Goal: Information Seeking & Learning: Learn about a topic

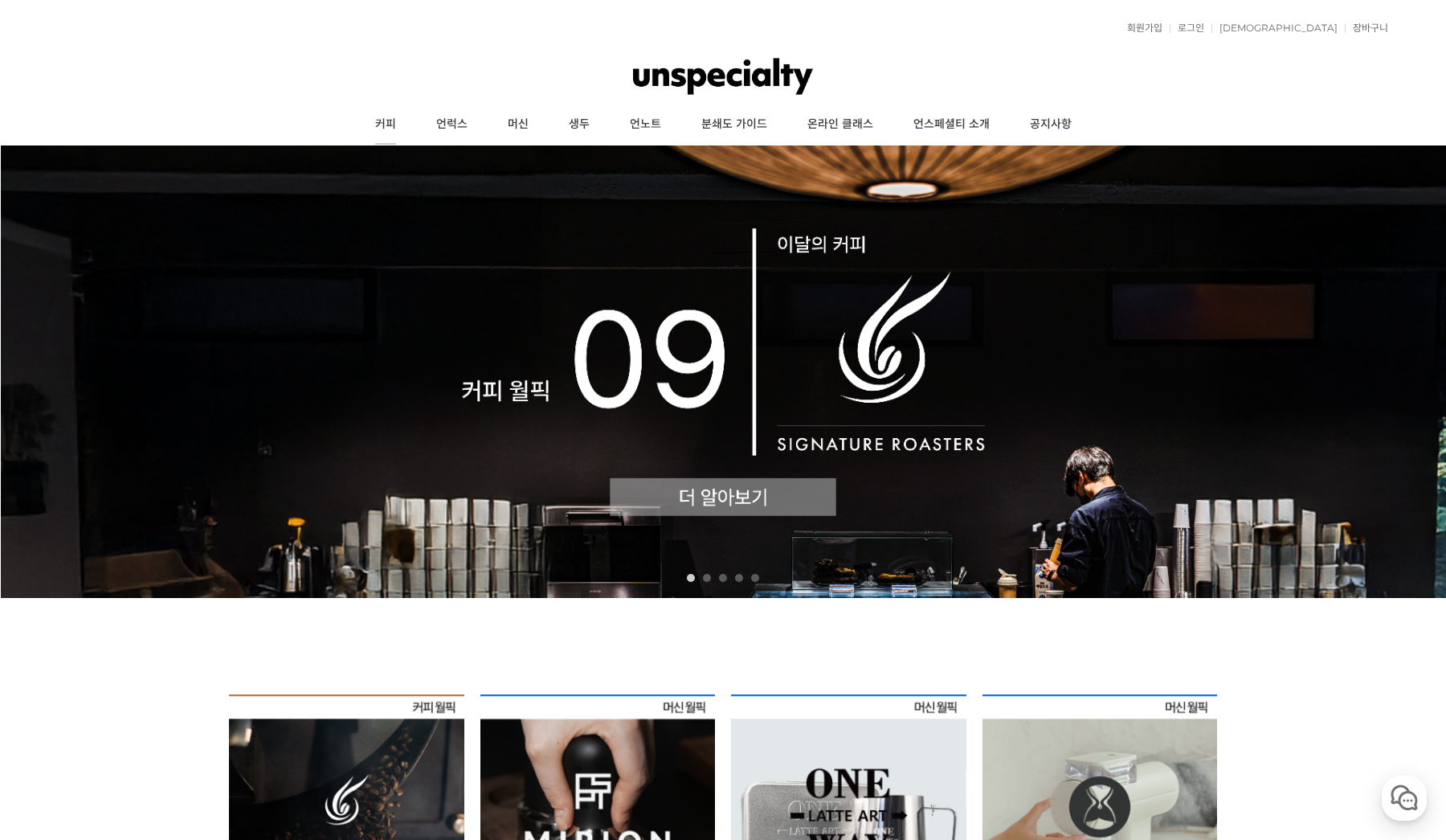
click at [403, 123] on link "커피" at bounding box center [386, 124] width 61 height 40
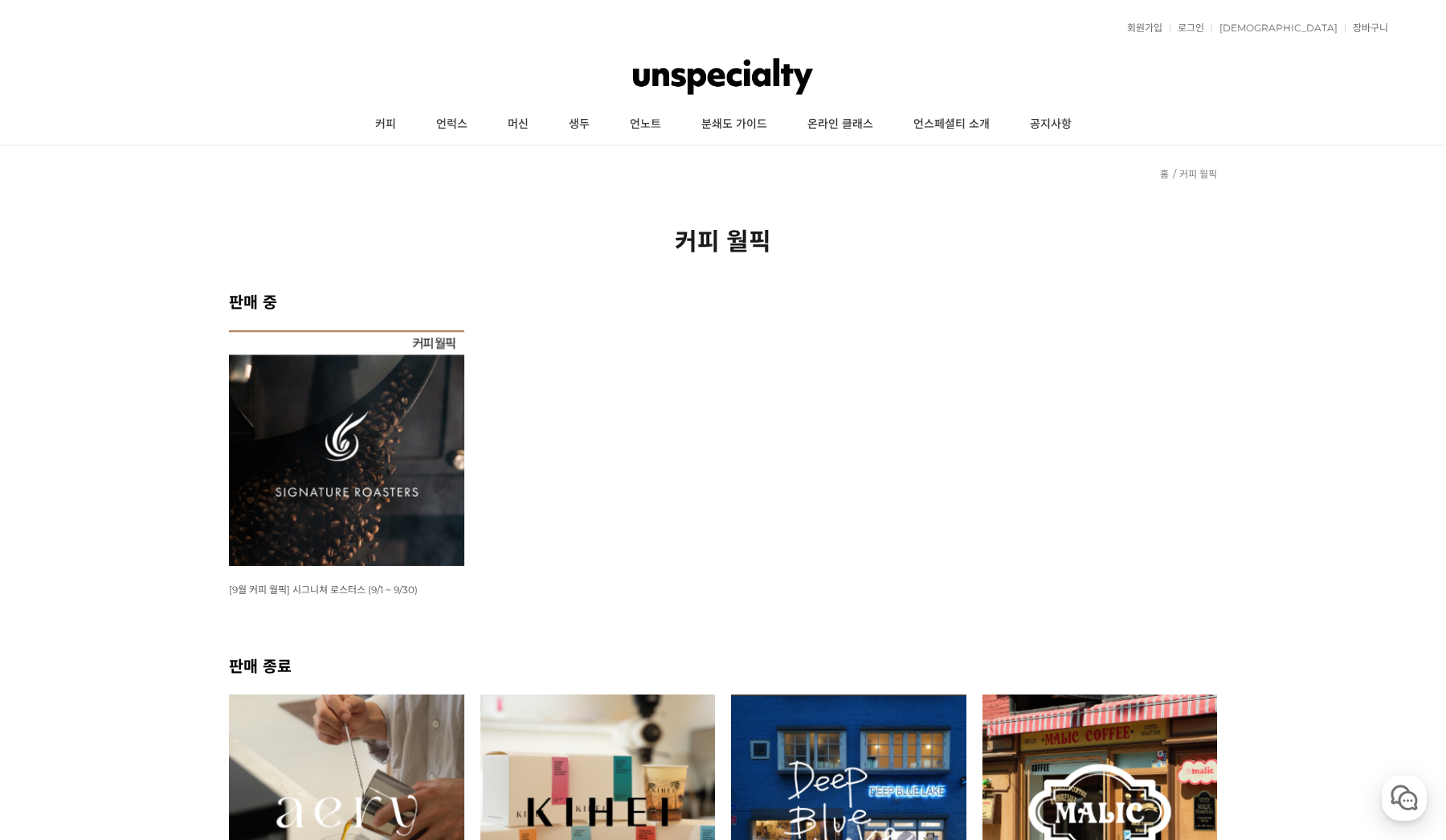
click at [409, 442] on img at bounding box center [347, 448] width 236 height 236
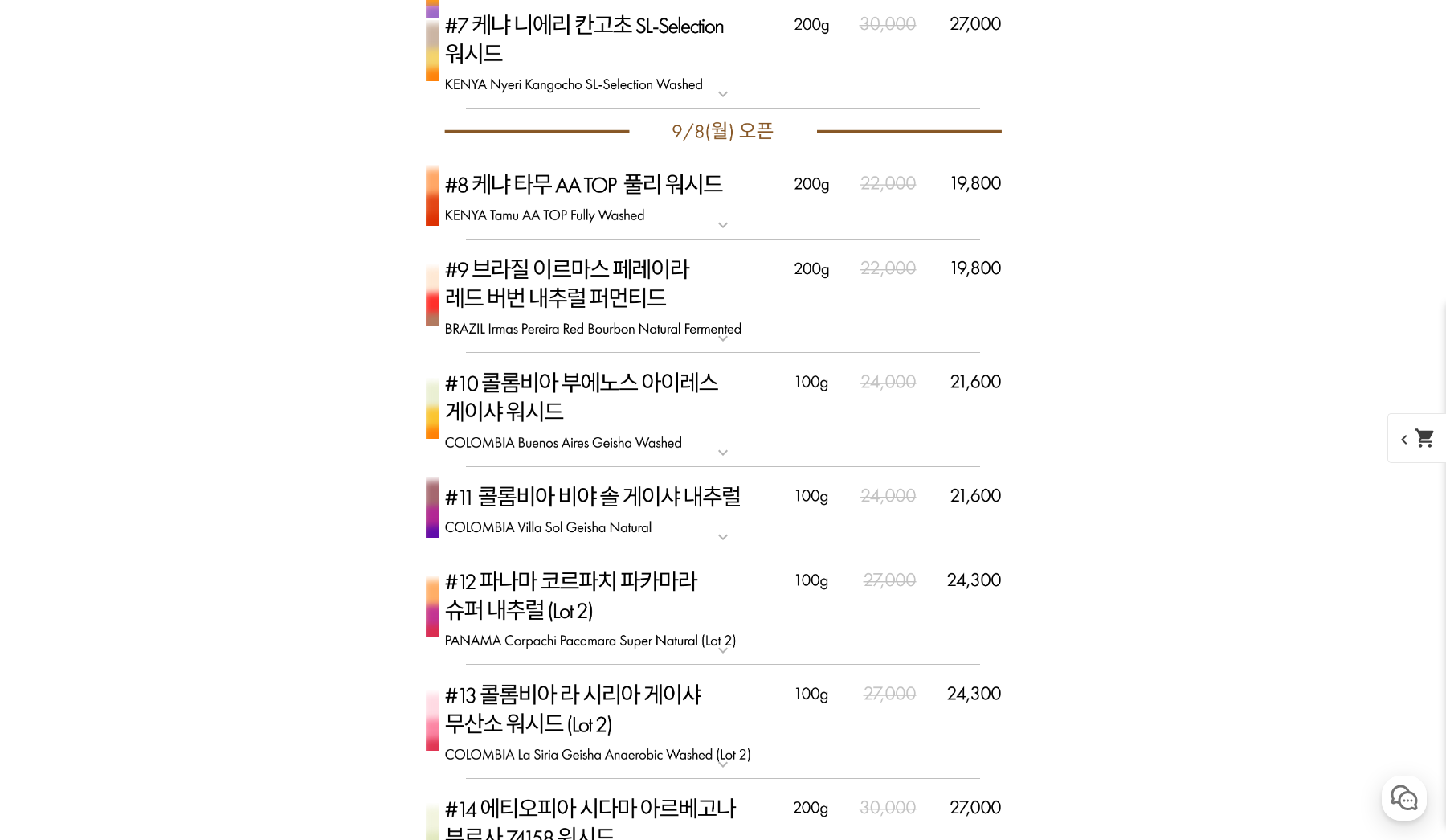
scroll to position [4046, 0]
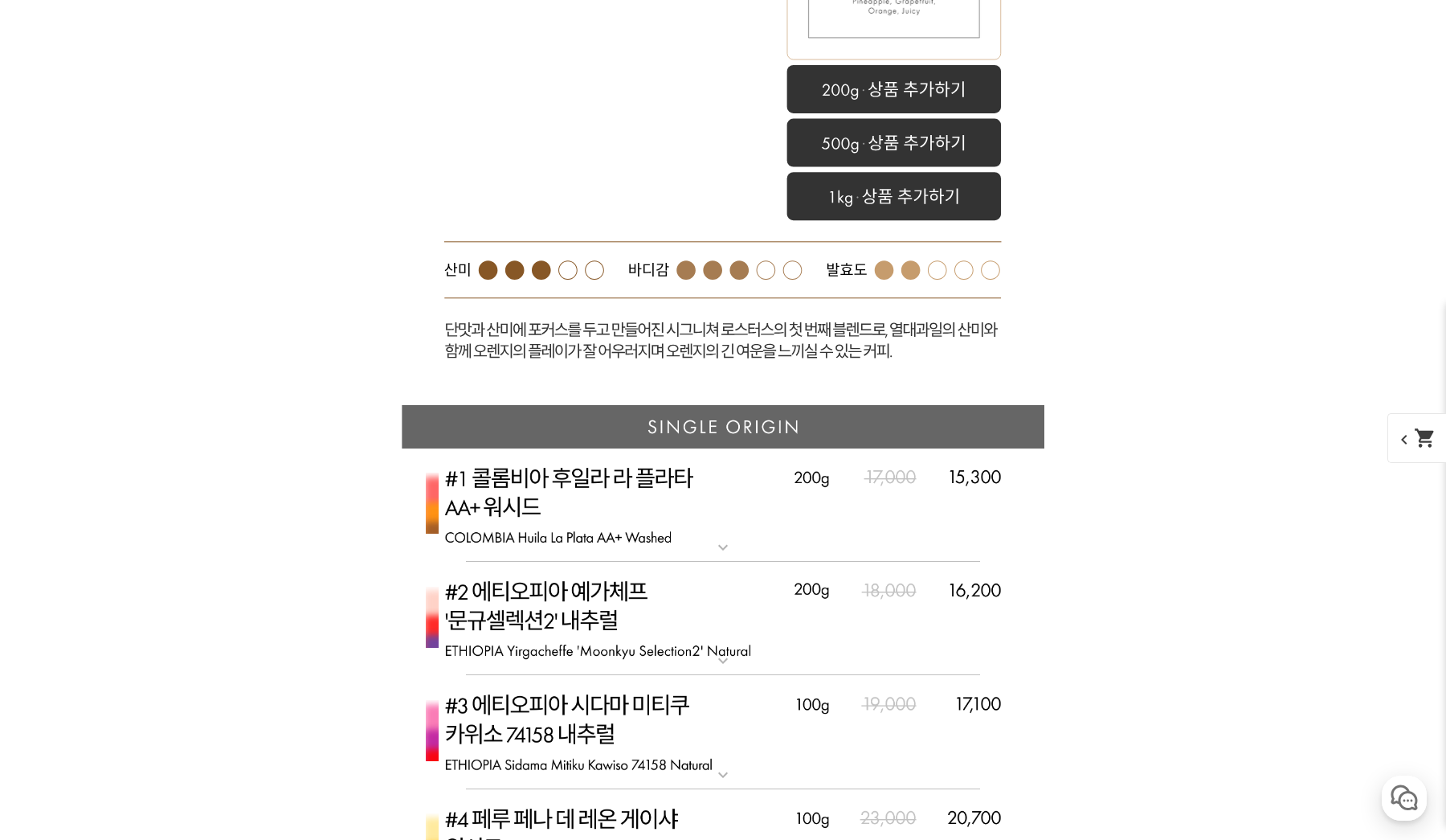
scroll to position [4293, 0]
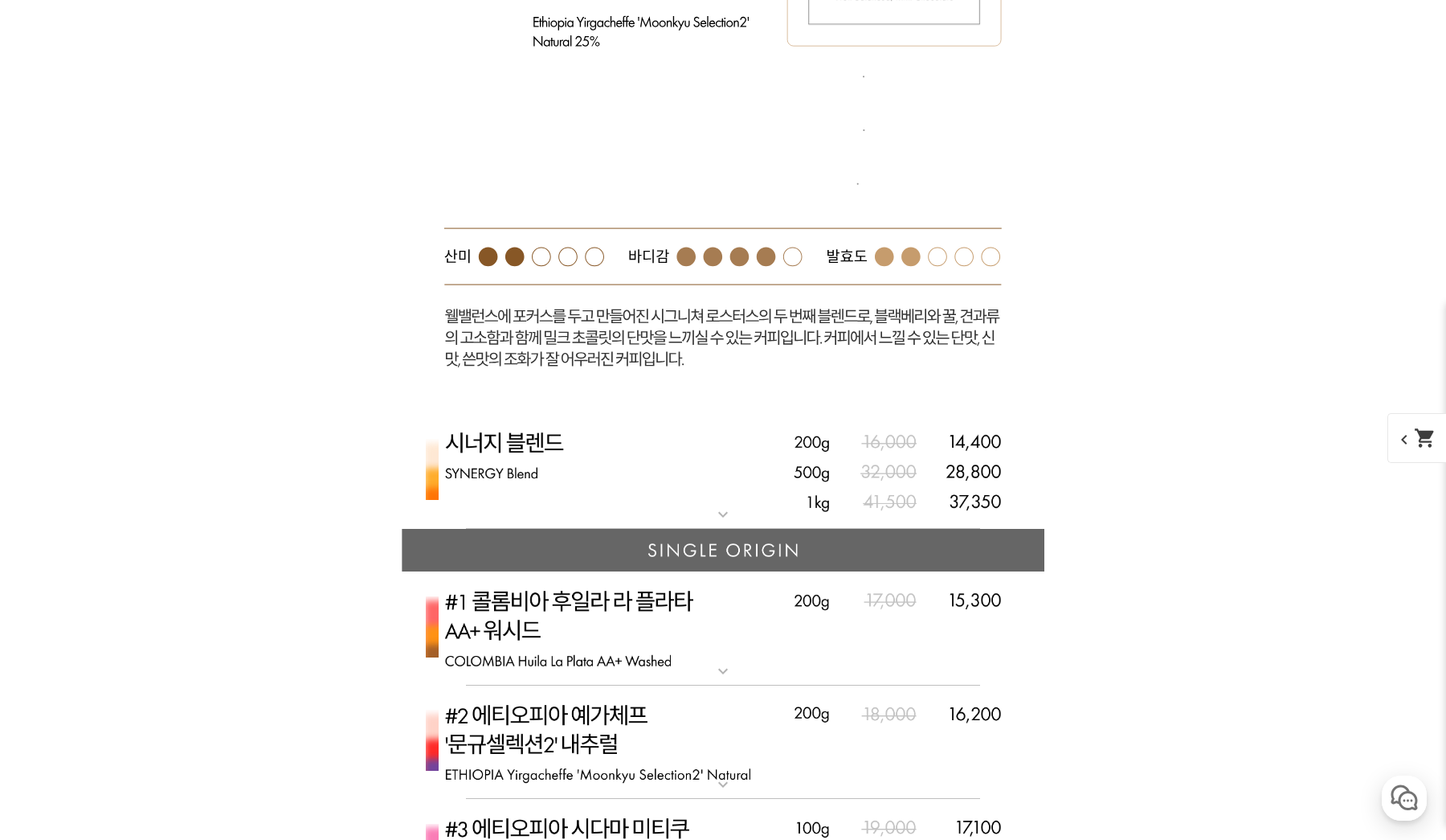
click at [697, 413] on img at bounding box center [723, 472] width 643 height 117
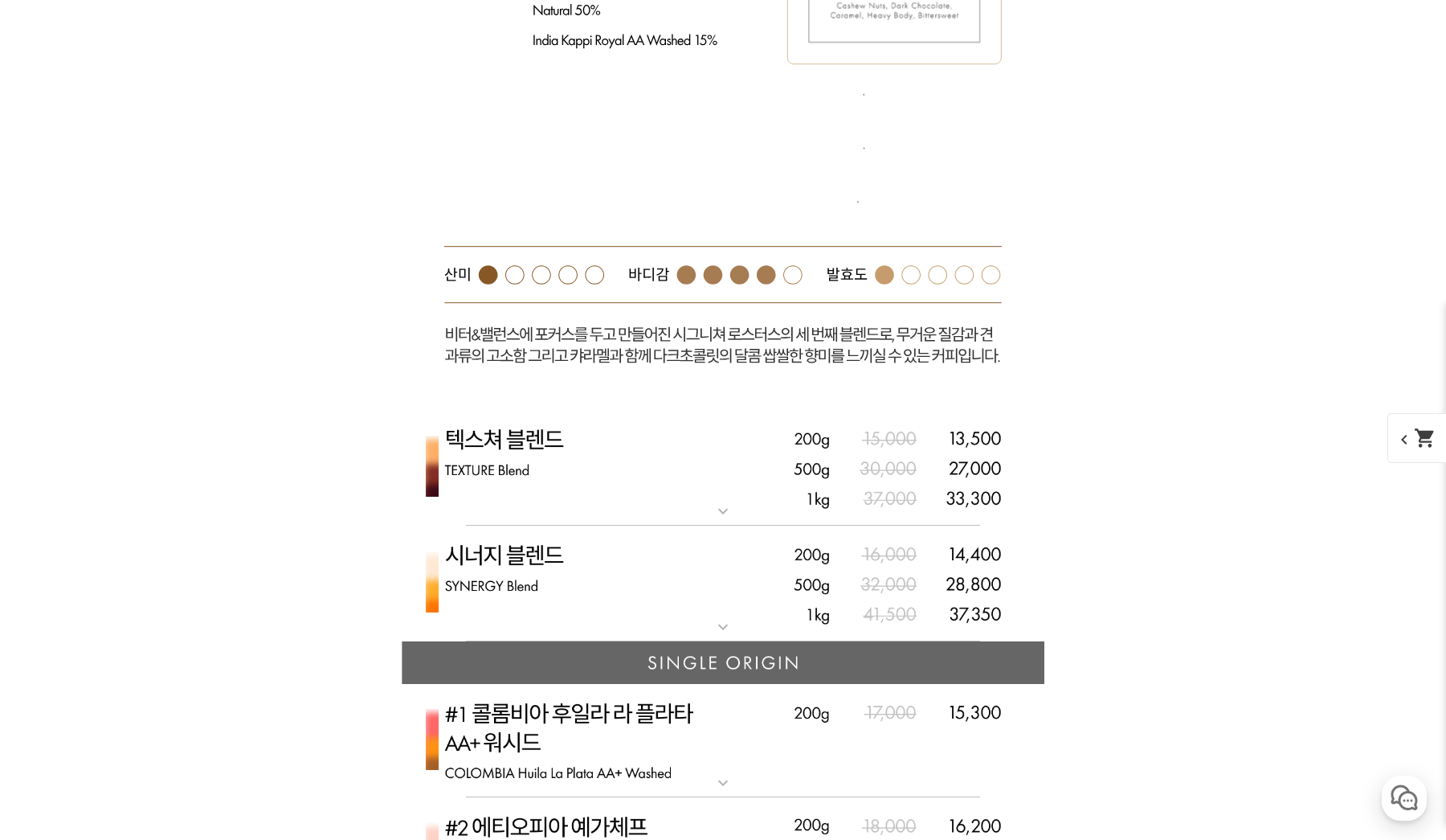
click at [690, 410] on img at bounding box center [723, 469] width 643 height 117
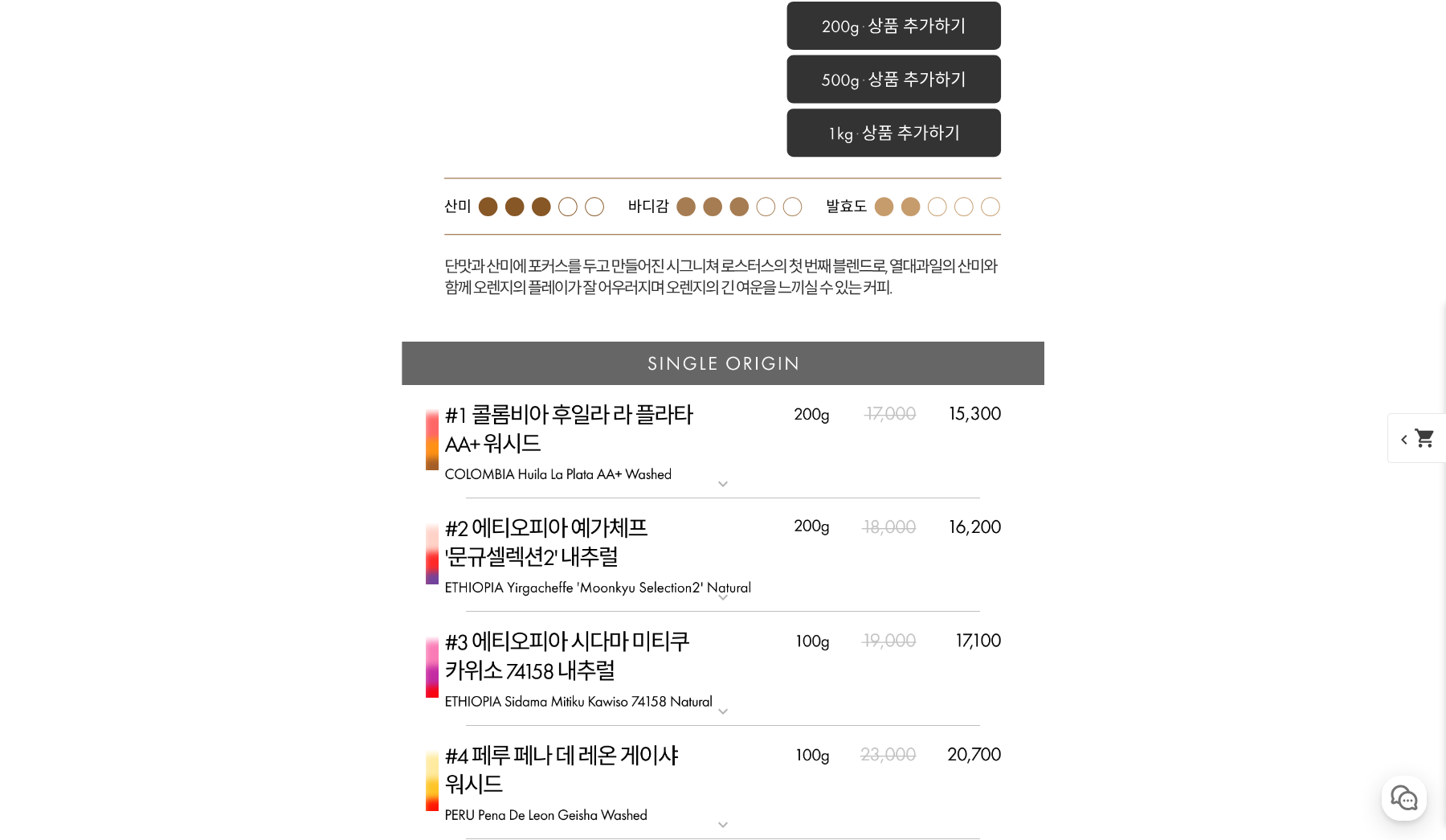
scroll to position [4554, 0]
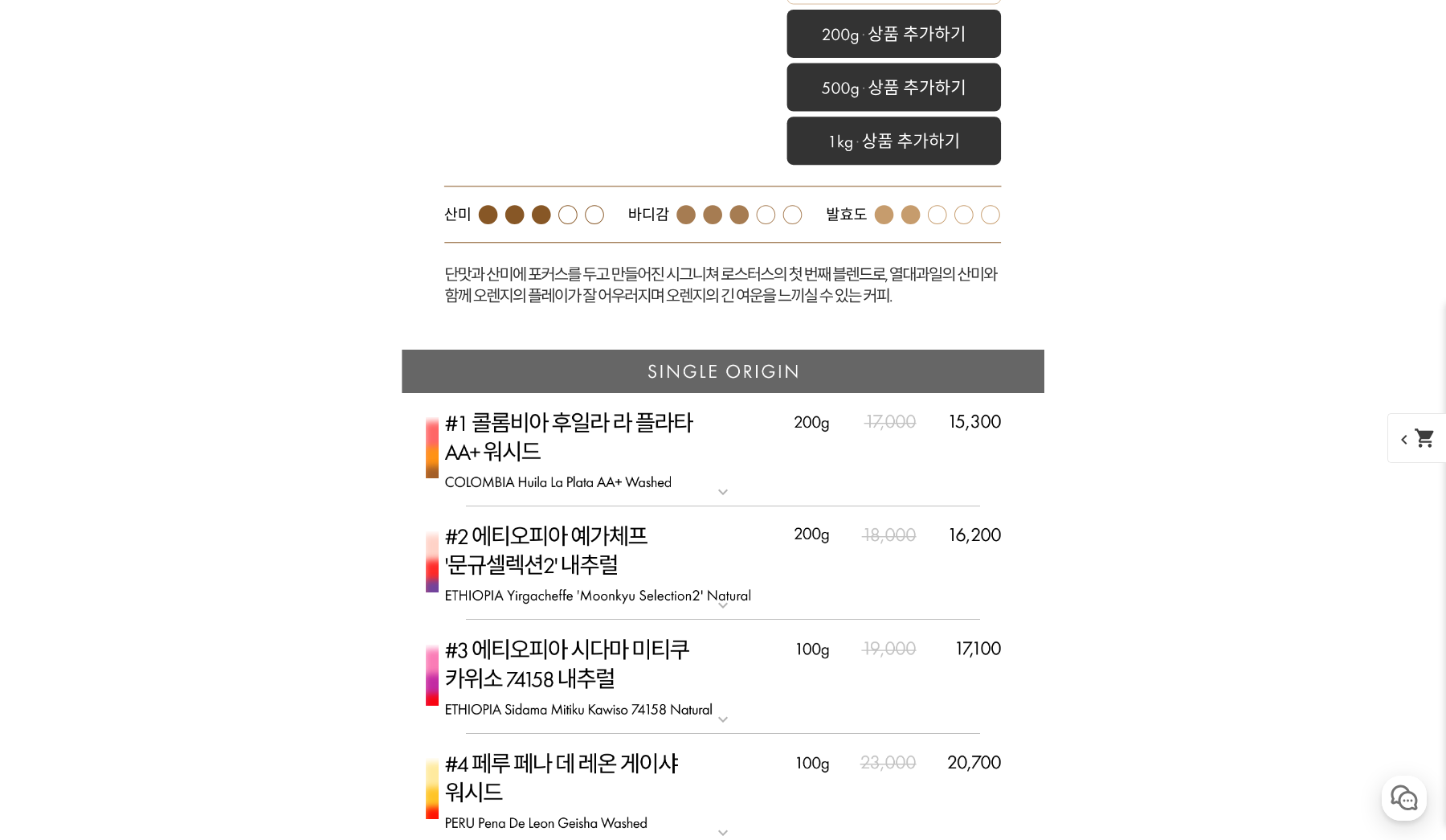
click at [638, 224] on rect at bounding box center [723, 12] width 643 height 676
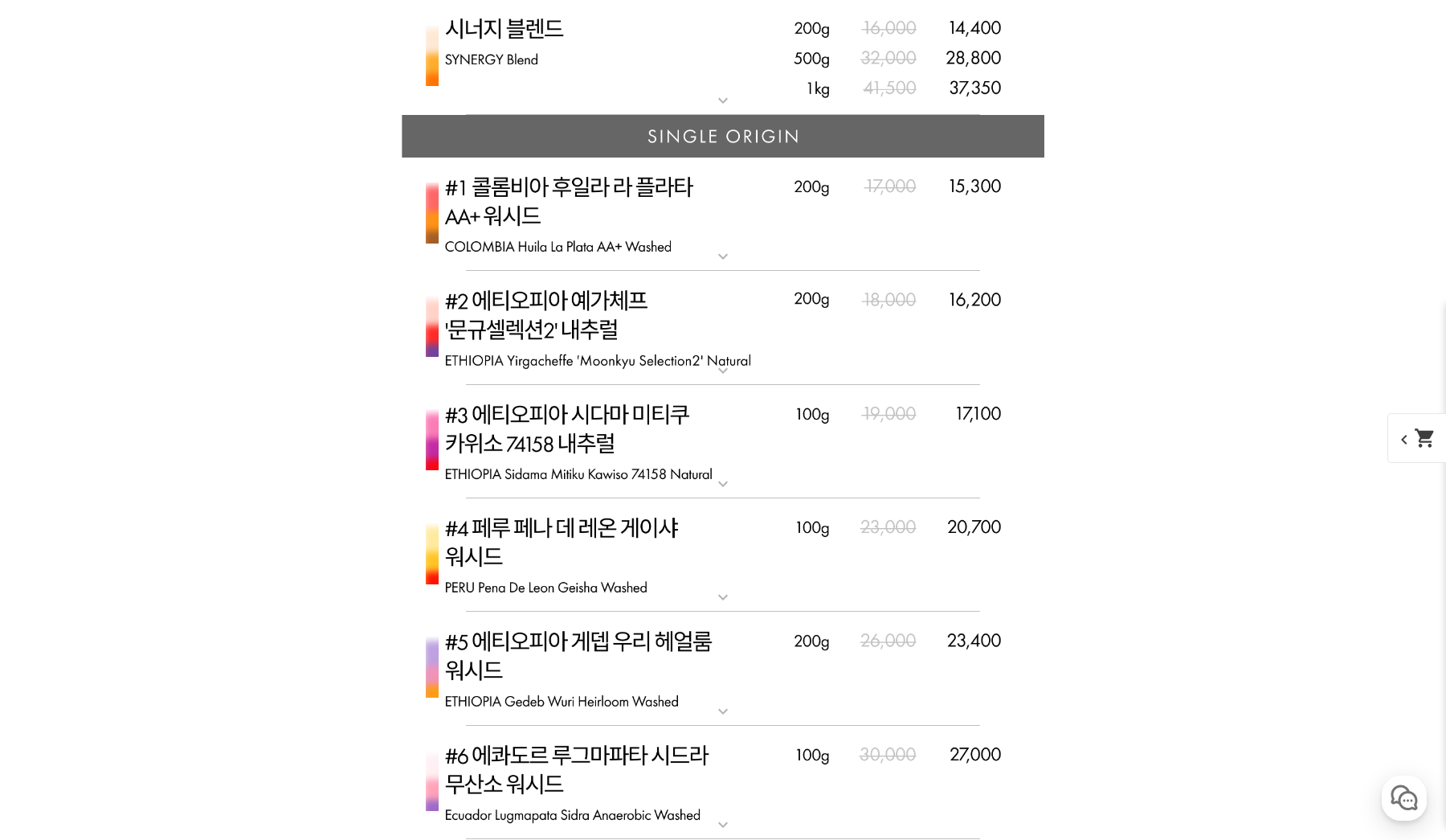
scroll to position [4100, 0]
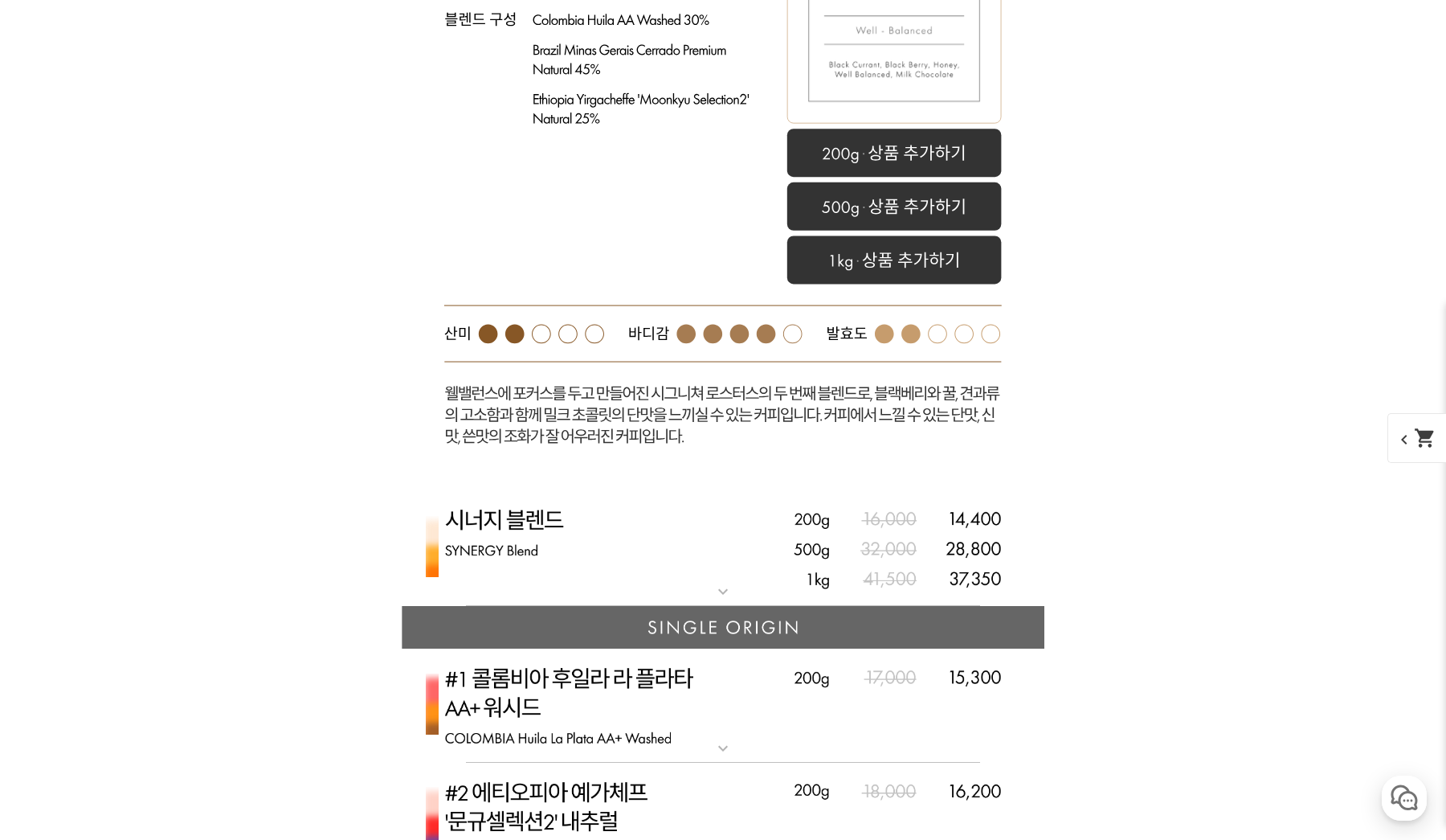
scroll to position [4330, 0]
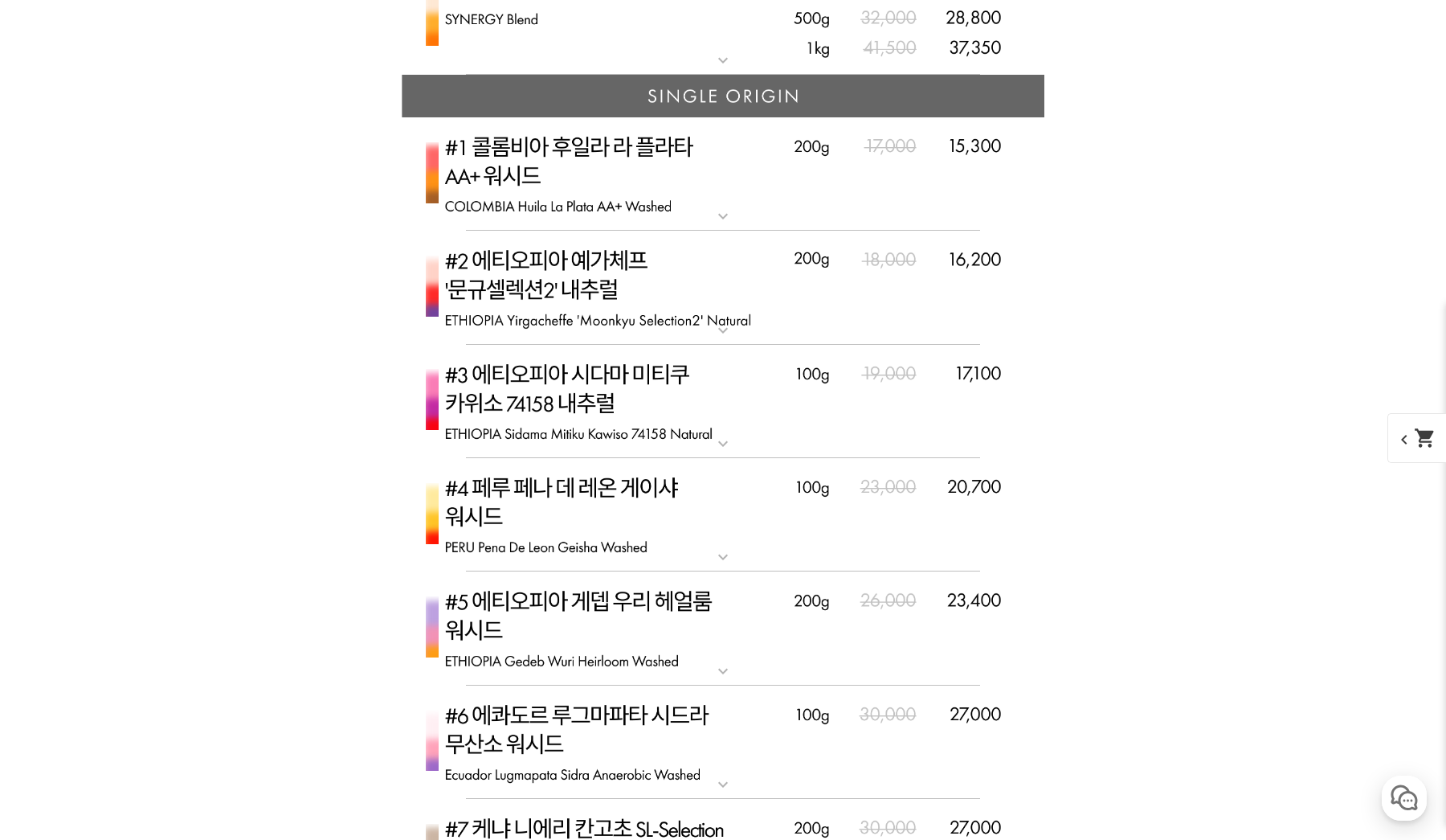
scroll to position [4129, 0]
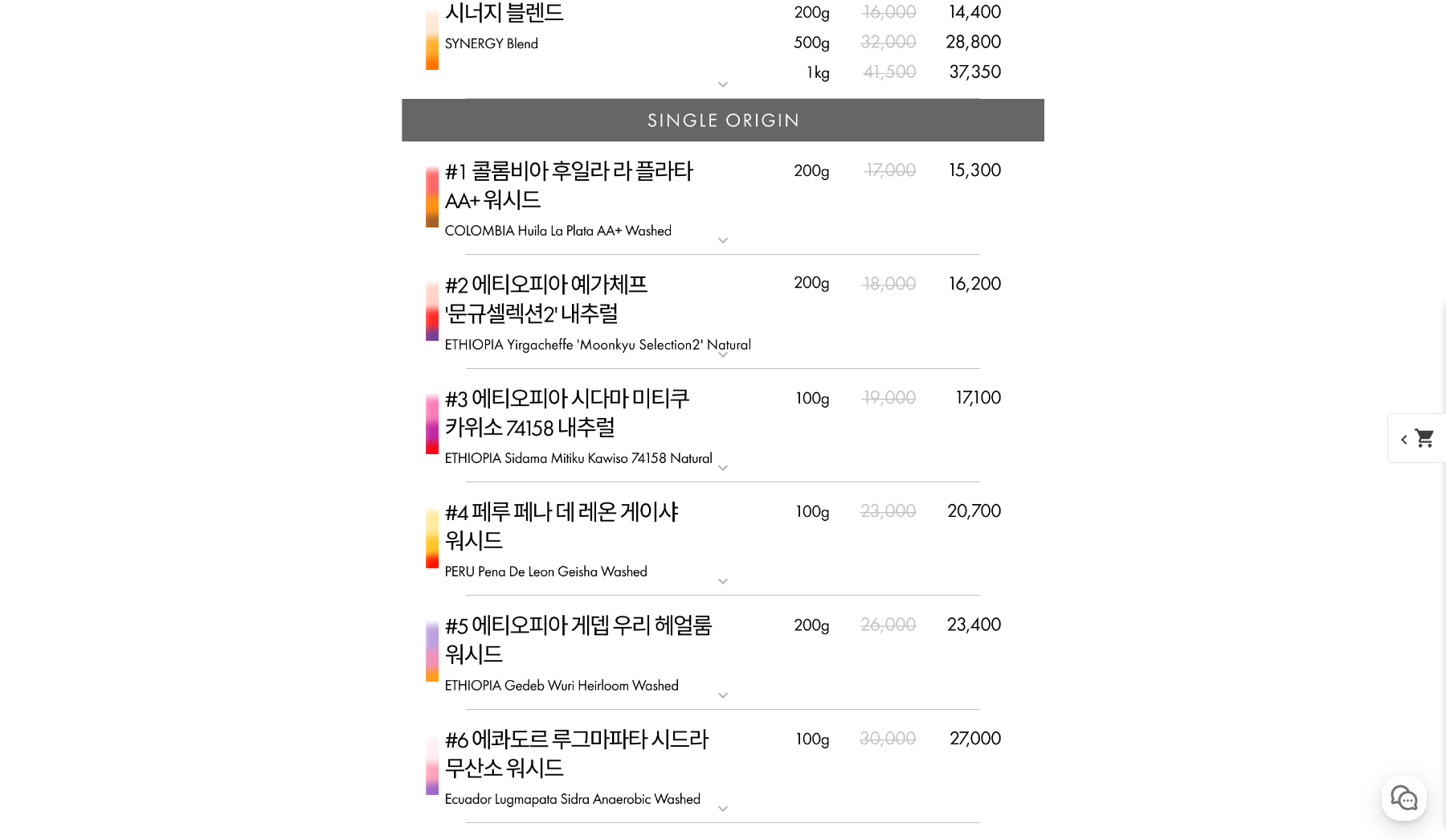
click at [664, 99] on img at bounding box center [723, 42] width 643 height 117
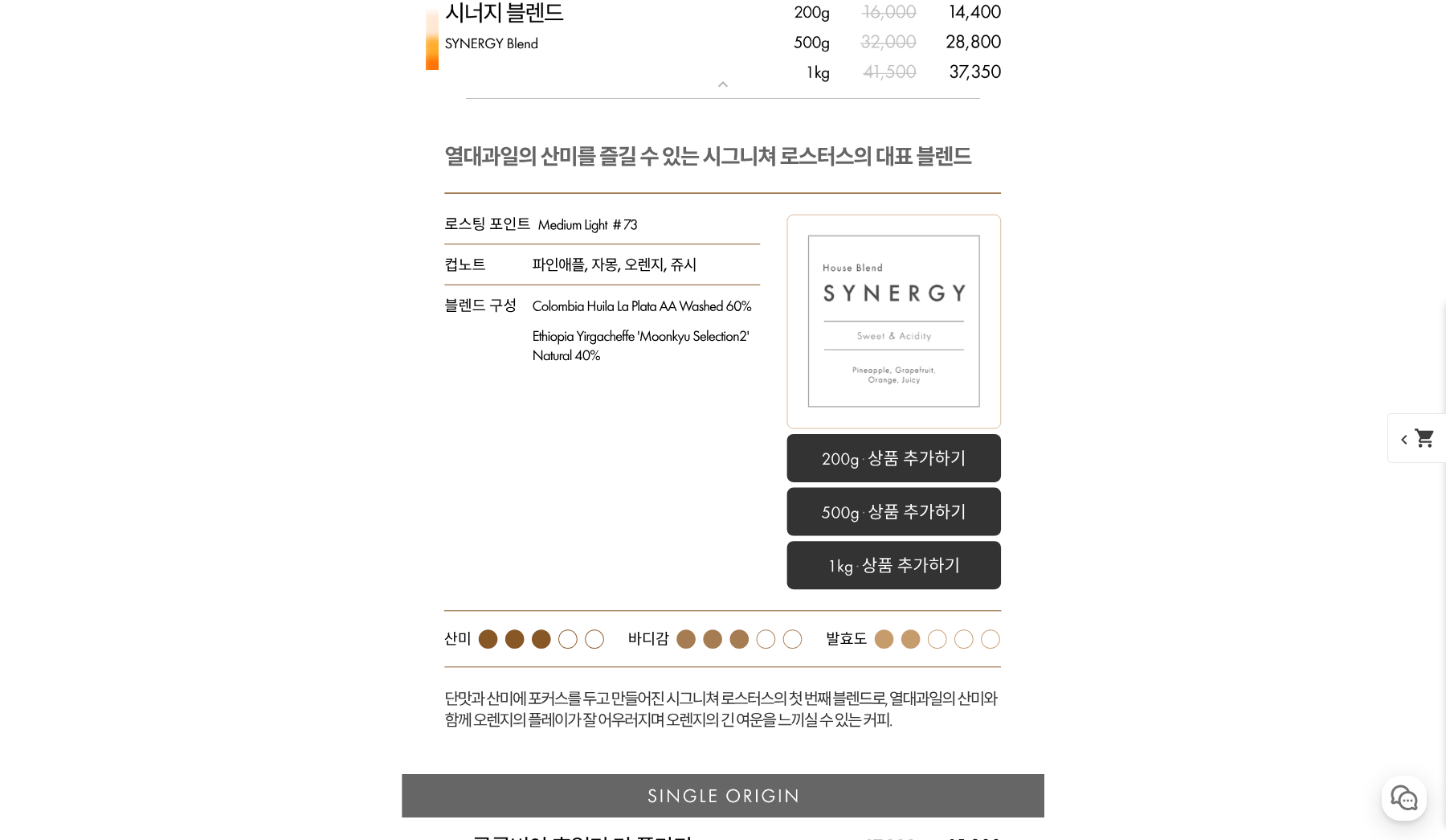
click at [664, 99] on img at bounding box center [723, 42] width 643 height 117
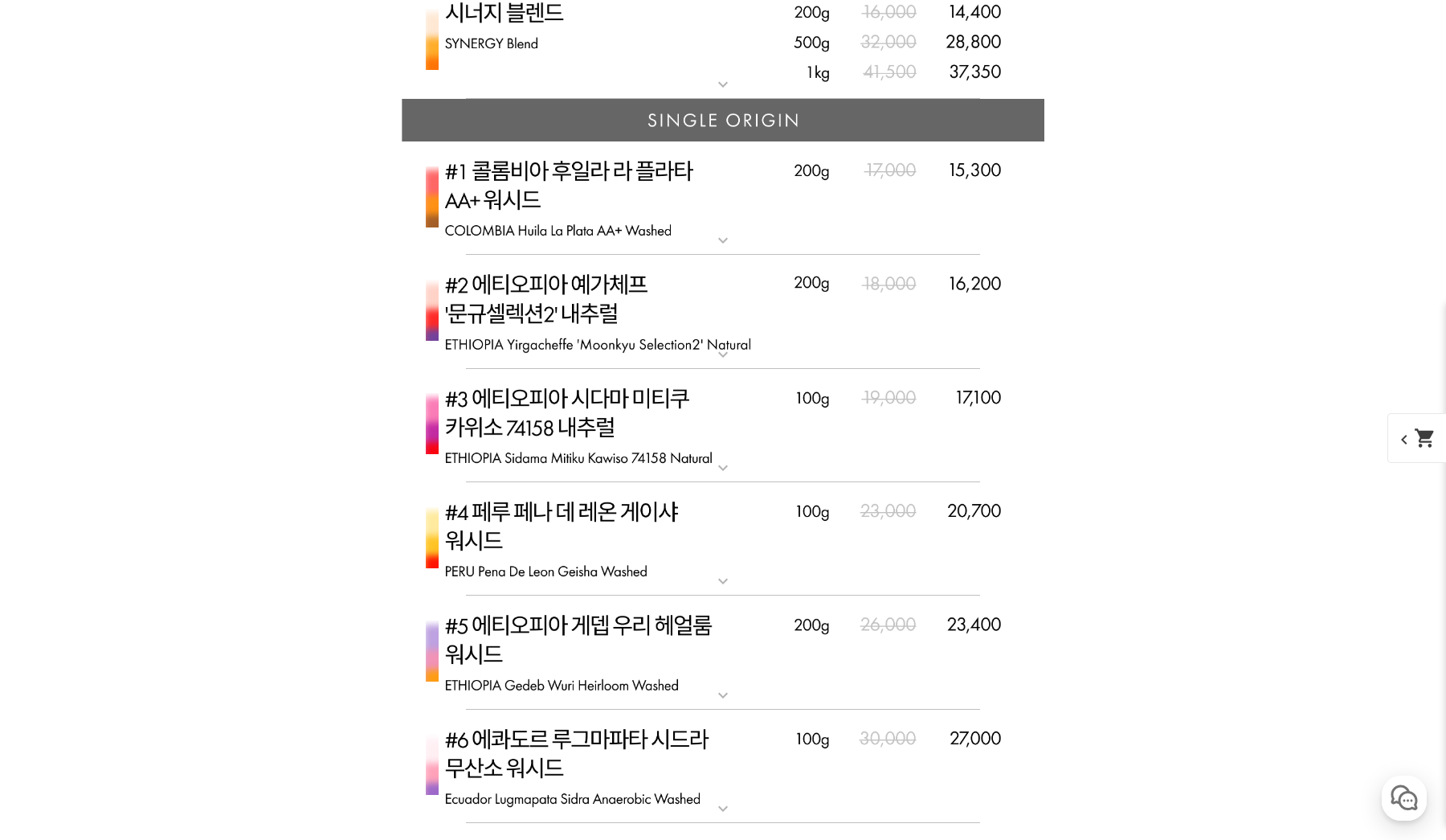
click at [654, 99] on img at bounding box center [723, 42] width 643 height 117
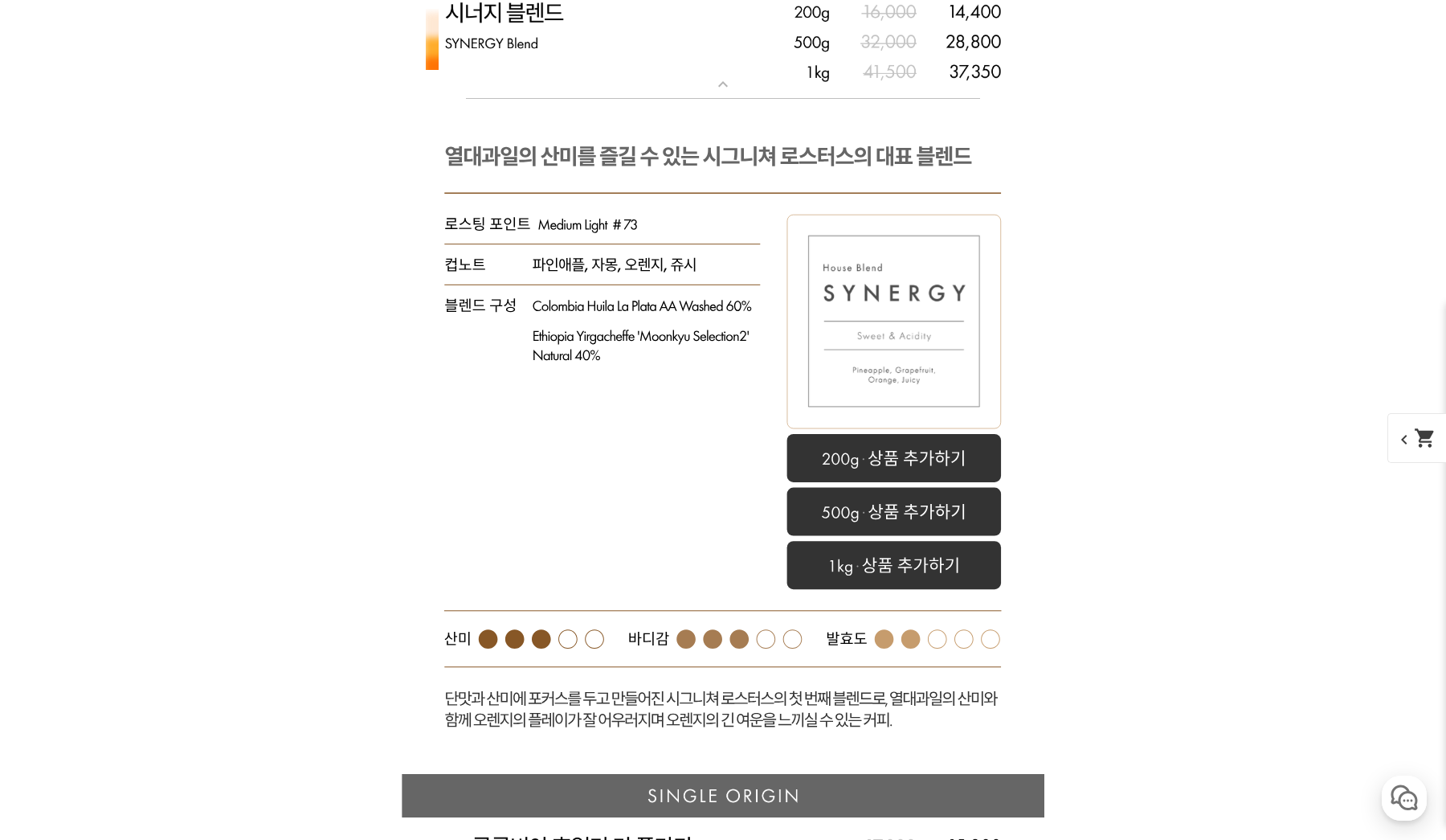
click at [654, 99] on img at bounding box center [723, 42] width 643 height 117
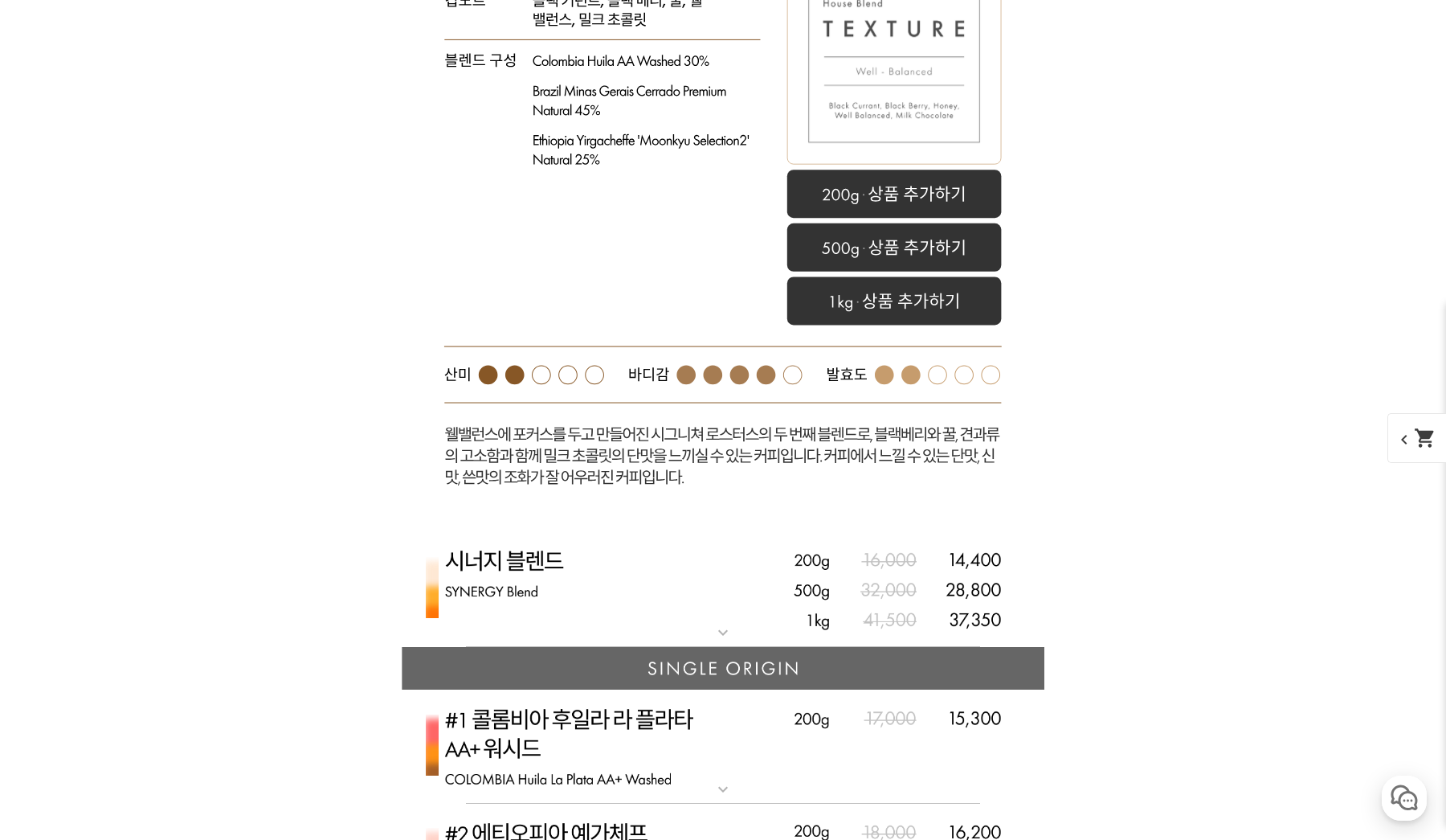
scroll to position [4282, 0]
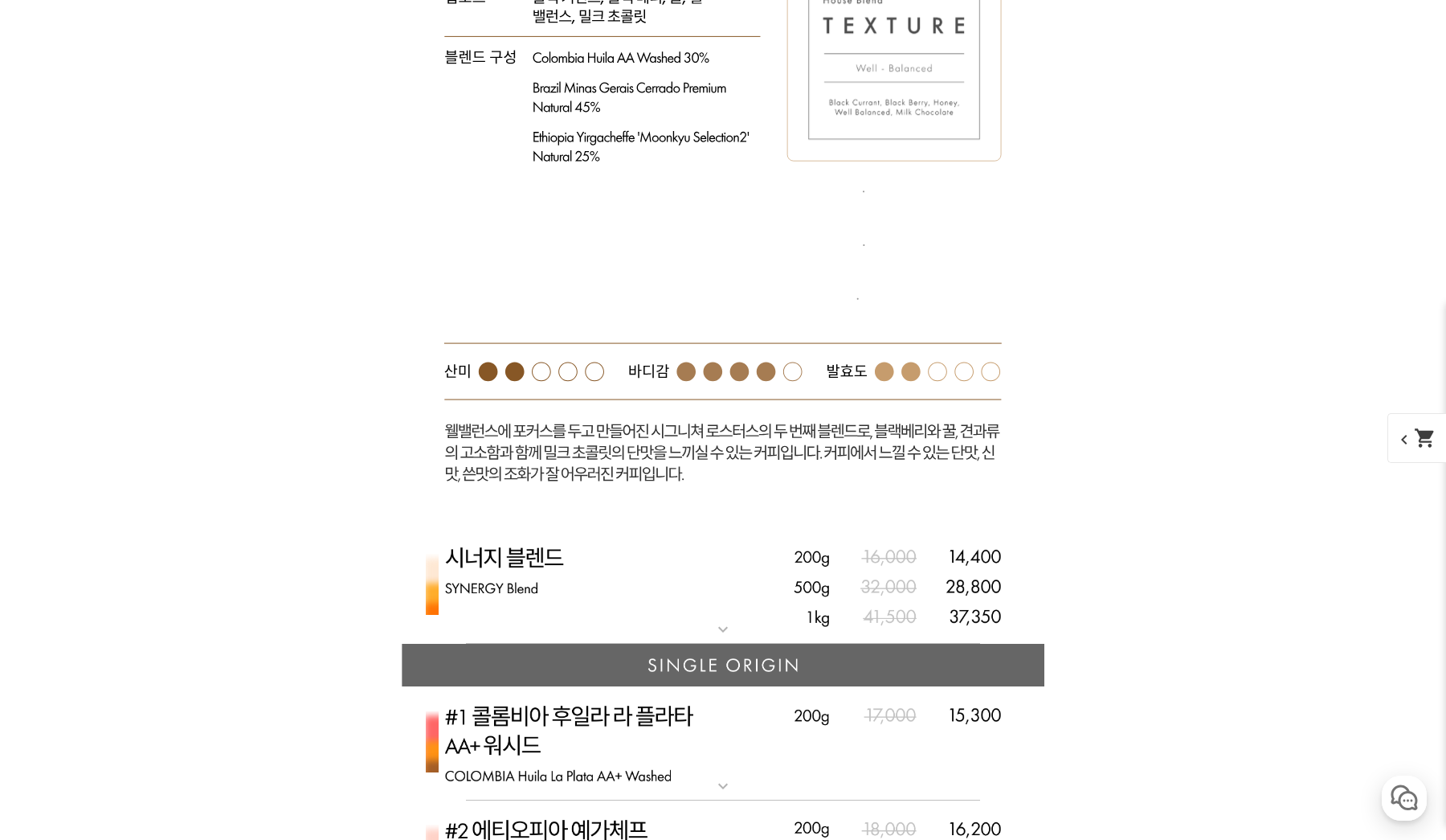
click at [630, 528] on img at bounding box center [723, 587] width 643 height 117
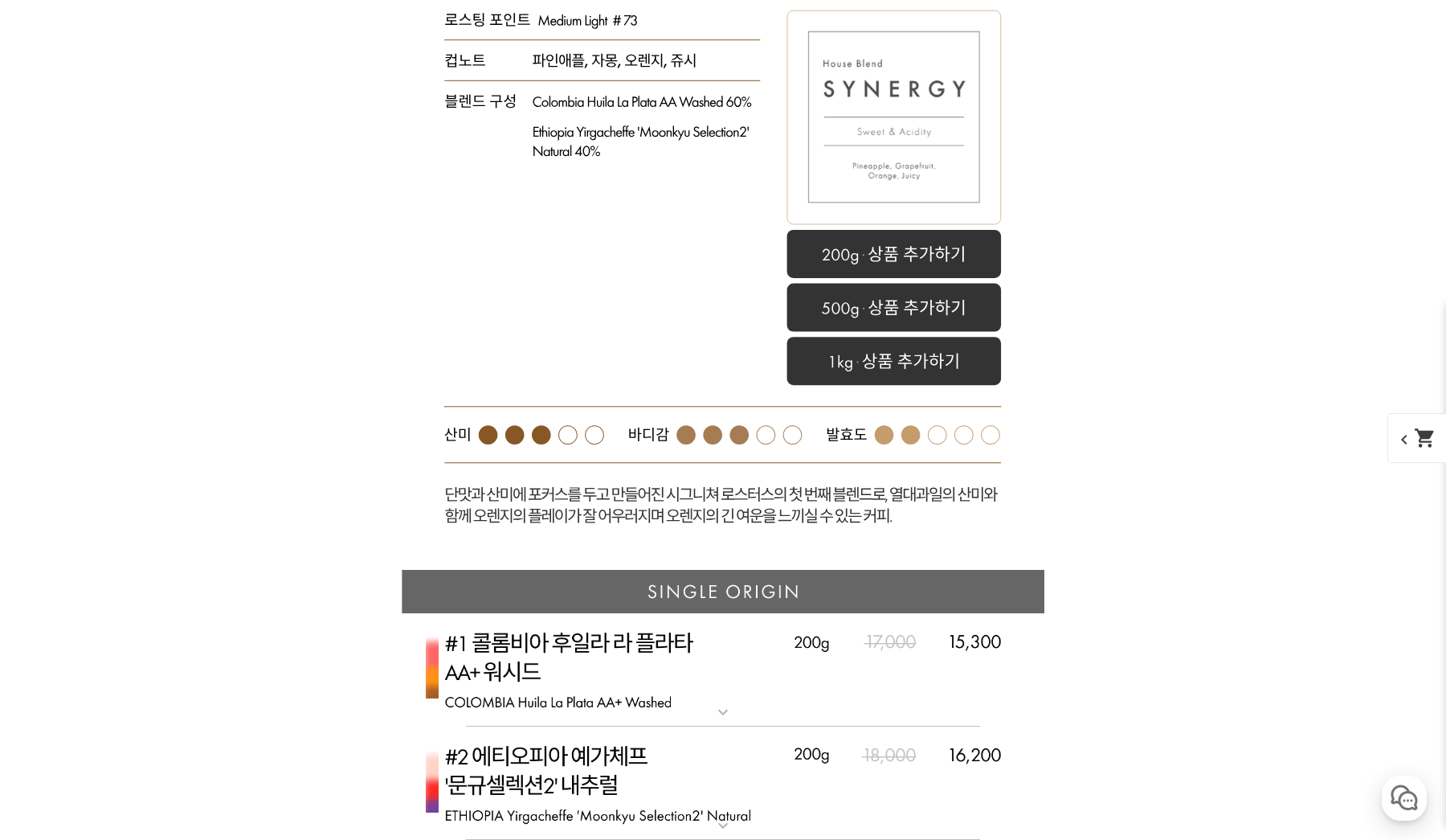
scroll to position [4317, 0]
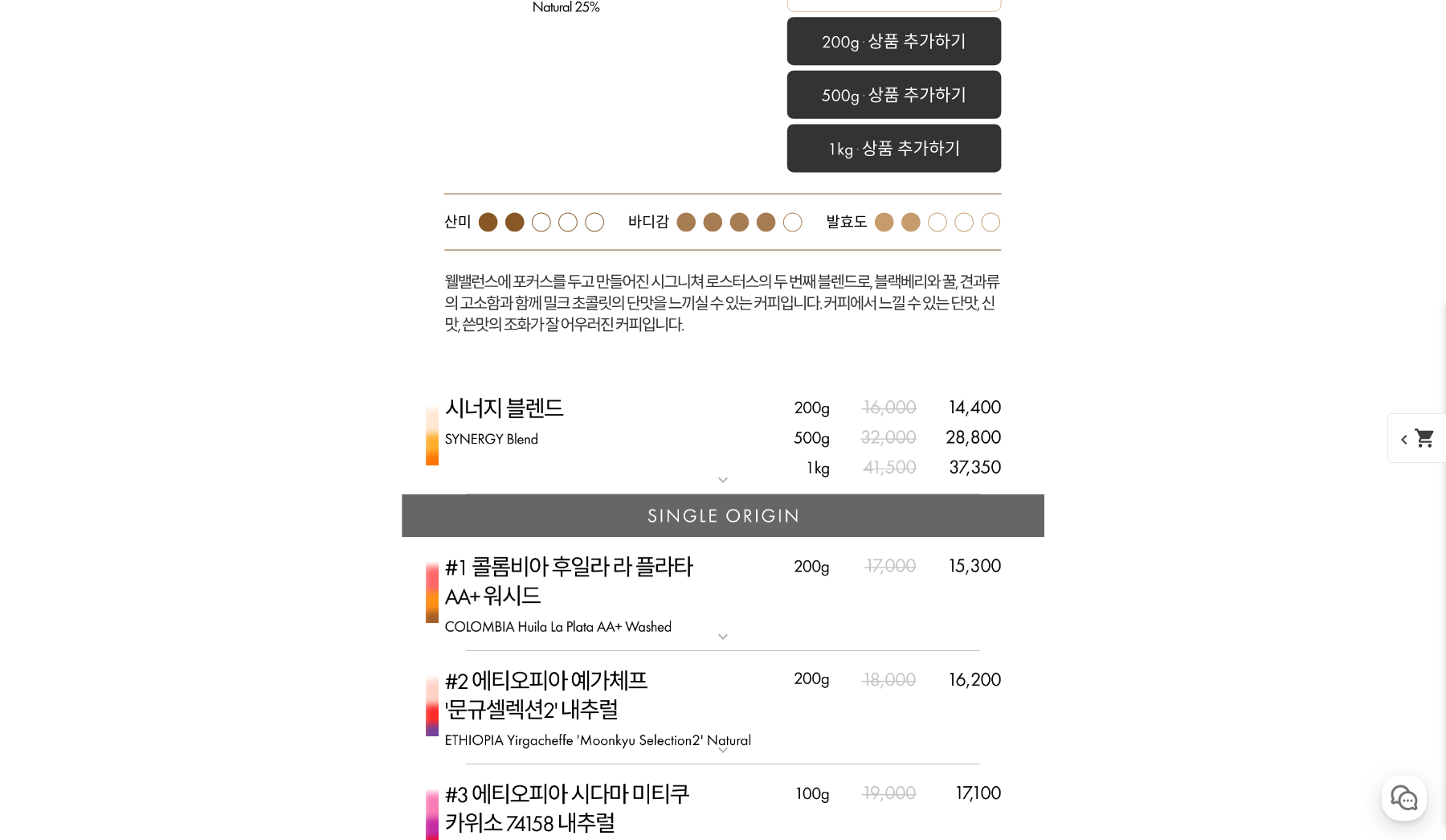
scroll to position [4468, 0]
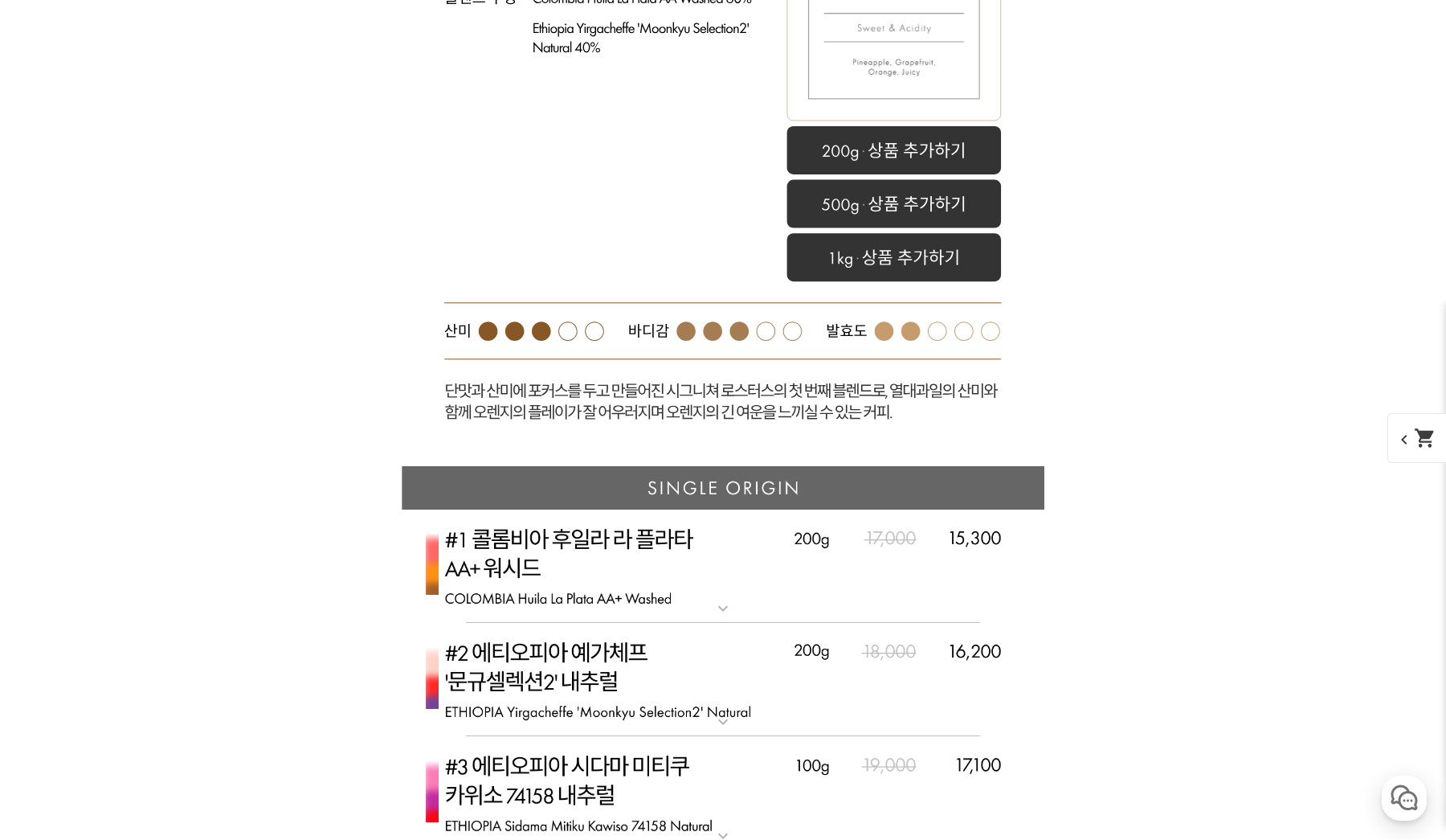
scroll to position [4420, 0]
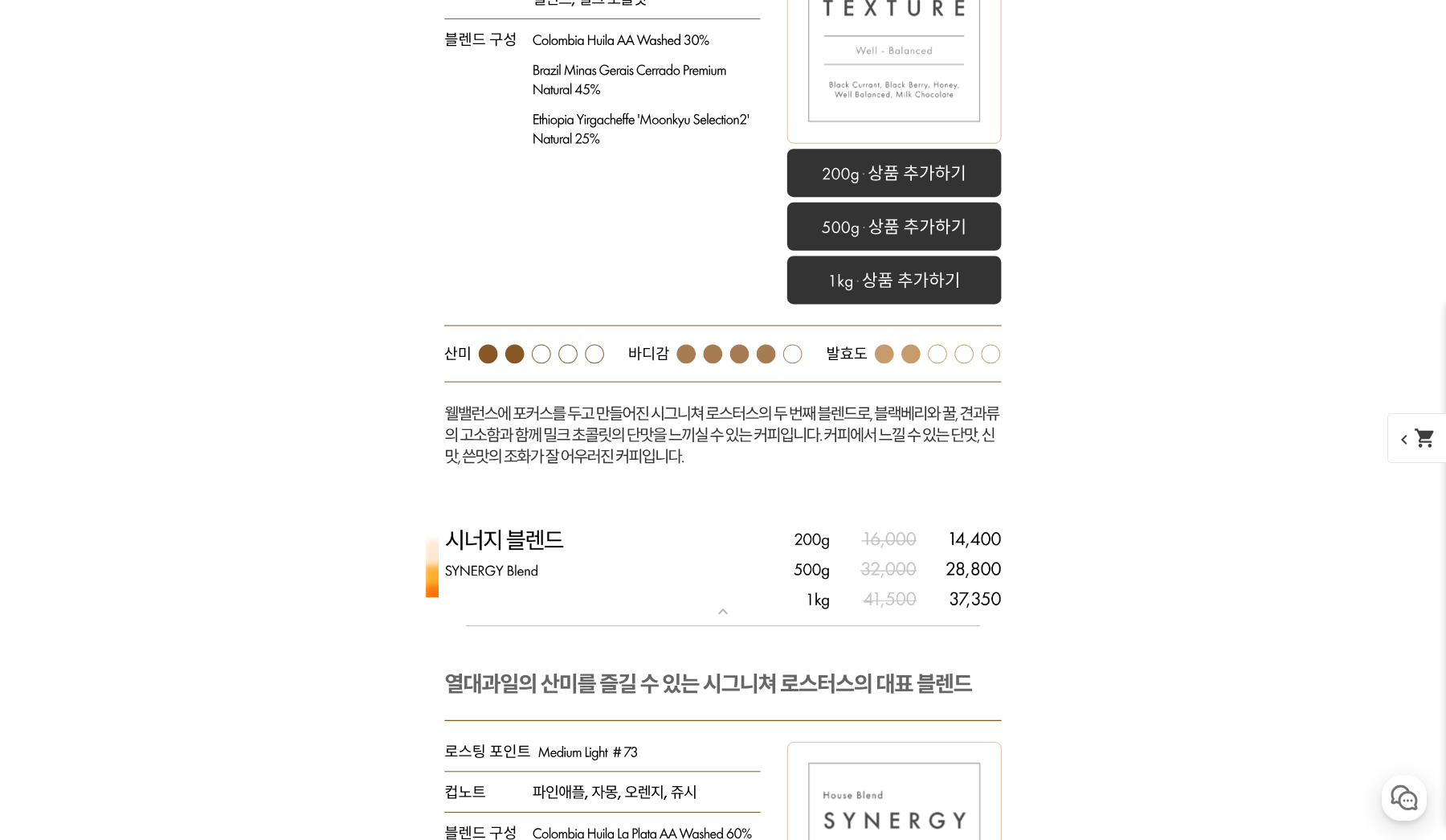
scroll to position [4232, 0]
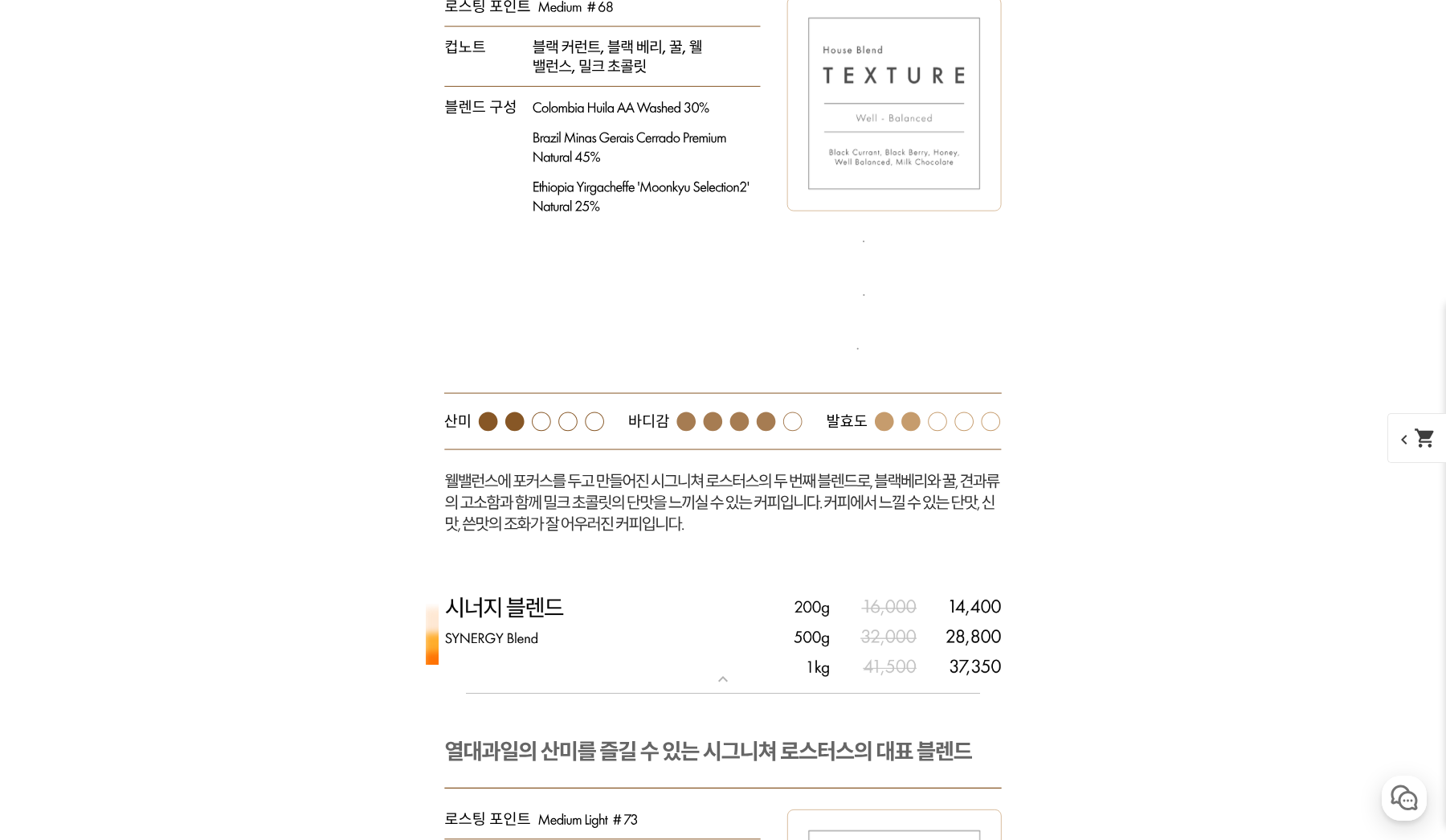
click at [714, 577] on img at bounding box center [723, 636] width 643 height 117
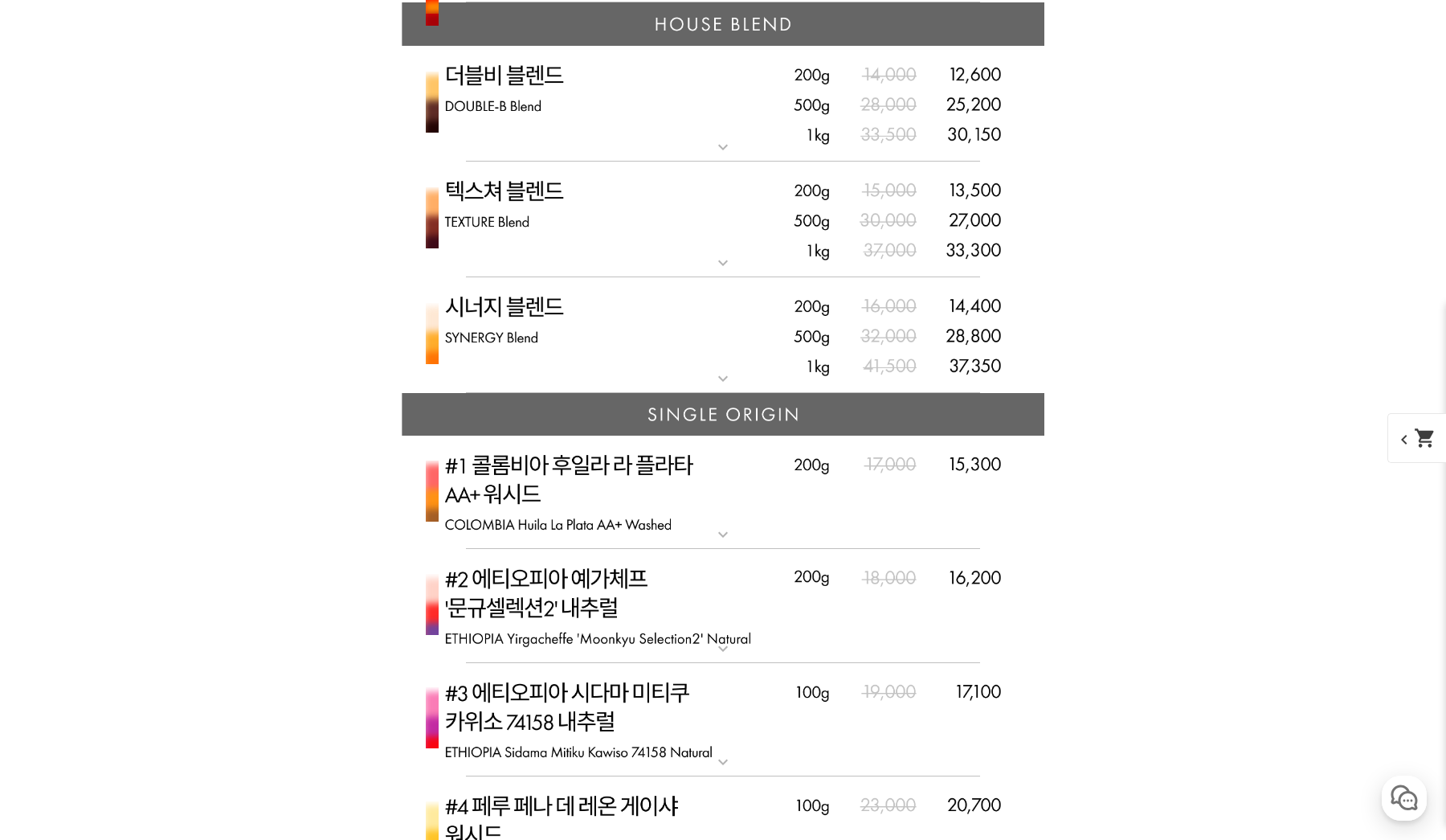
scroll to position [3907, 0]
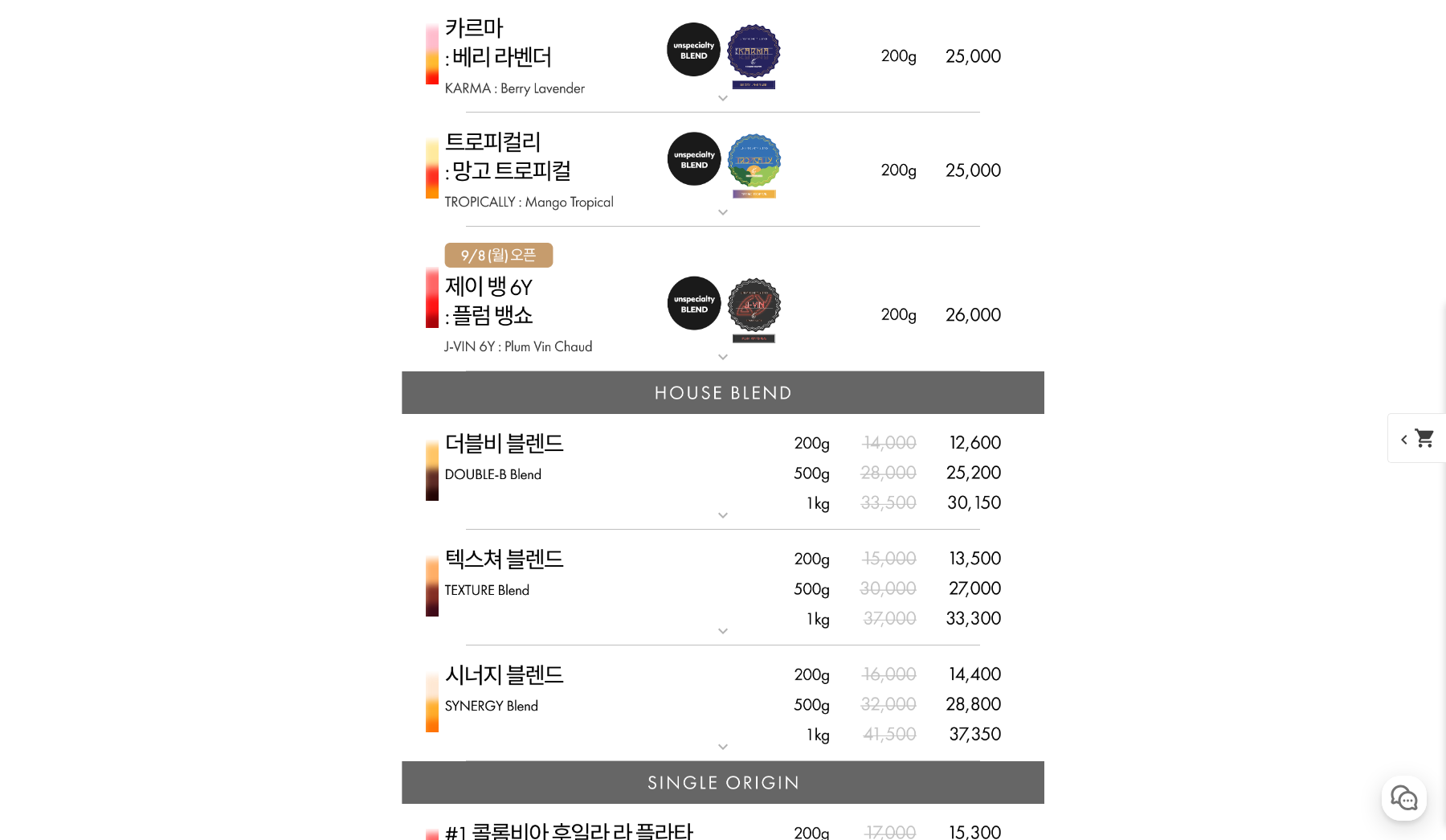
click at [674, 579] on img at bounding box center [723, 588] width 643 height 117
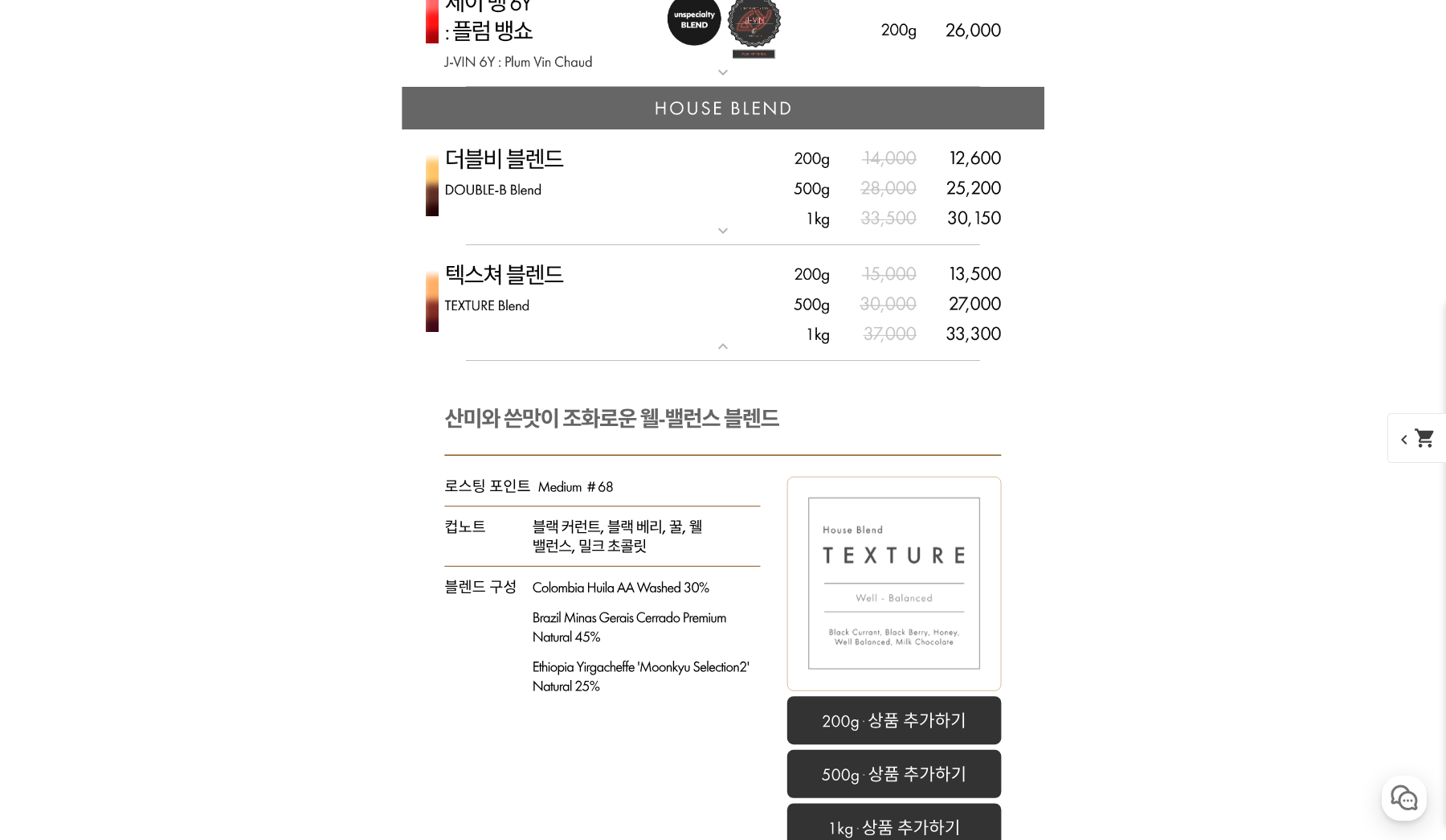
scroll to position [4374, 0]
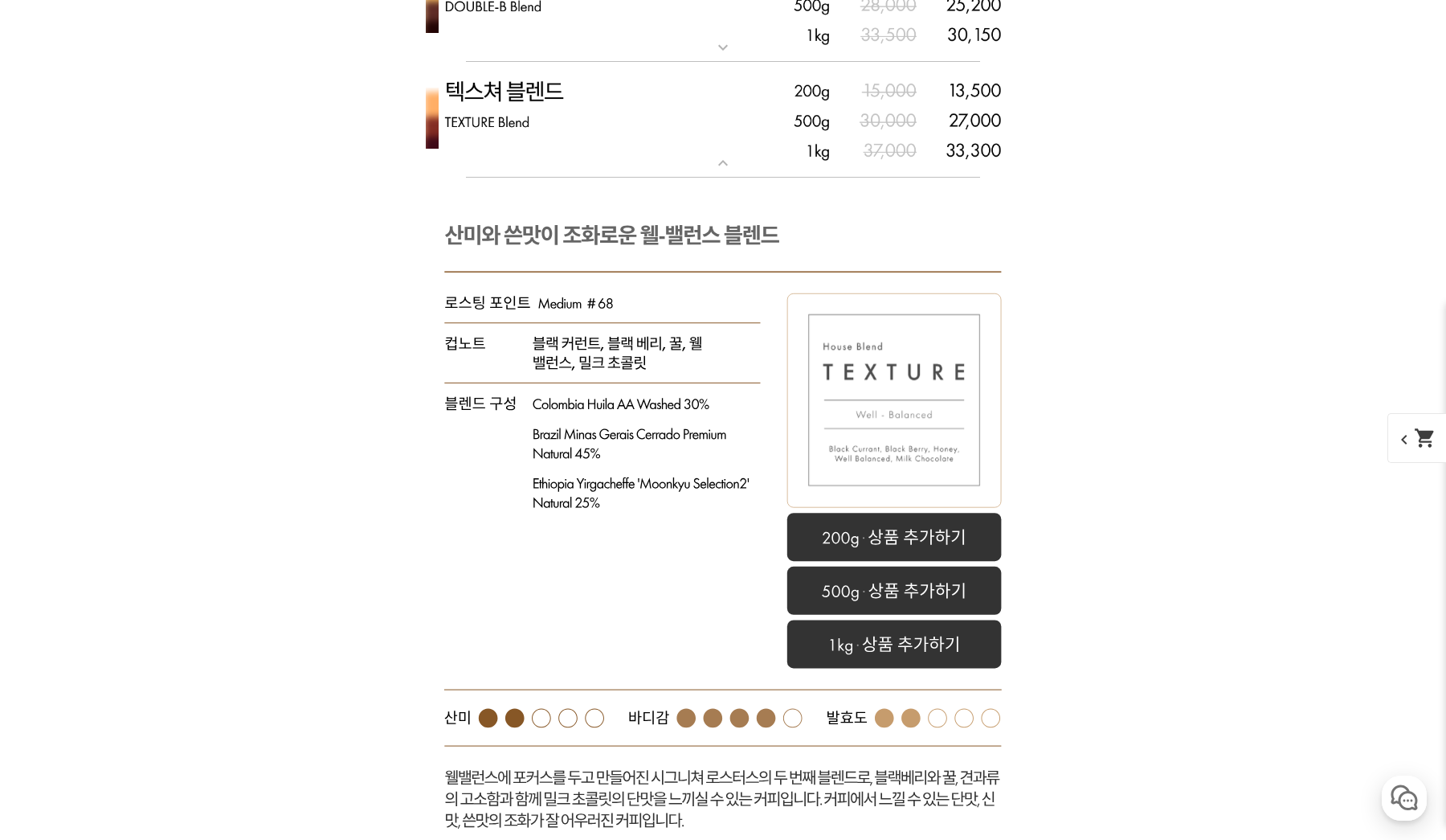
click at [708, 115] on img at bounding box center [723, 121] width 643 height 117
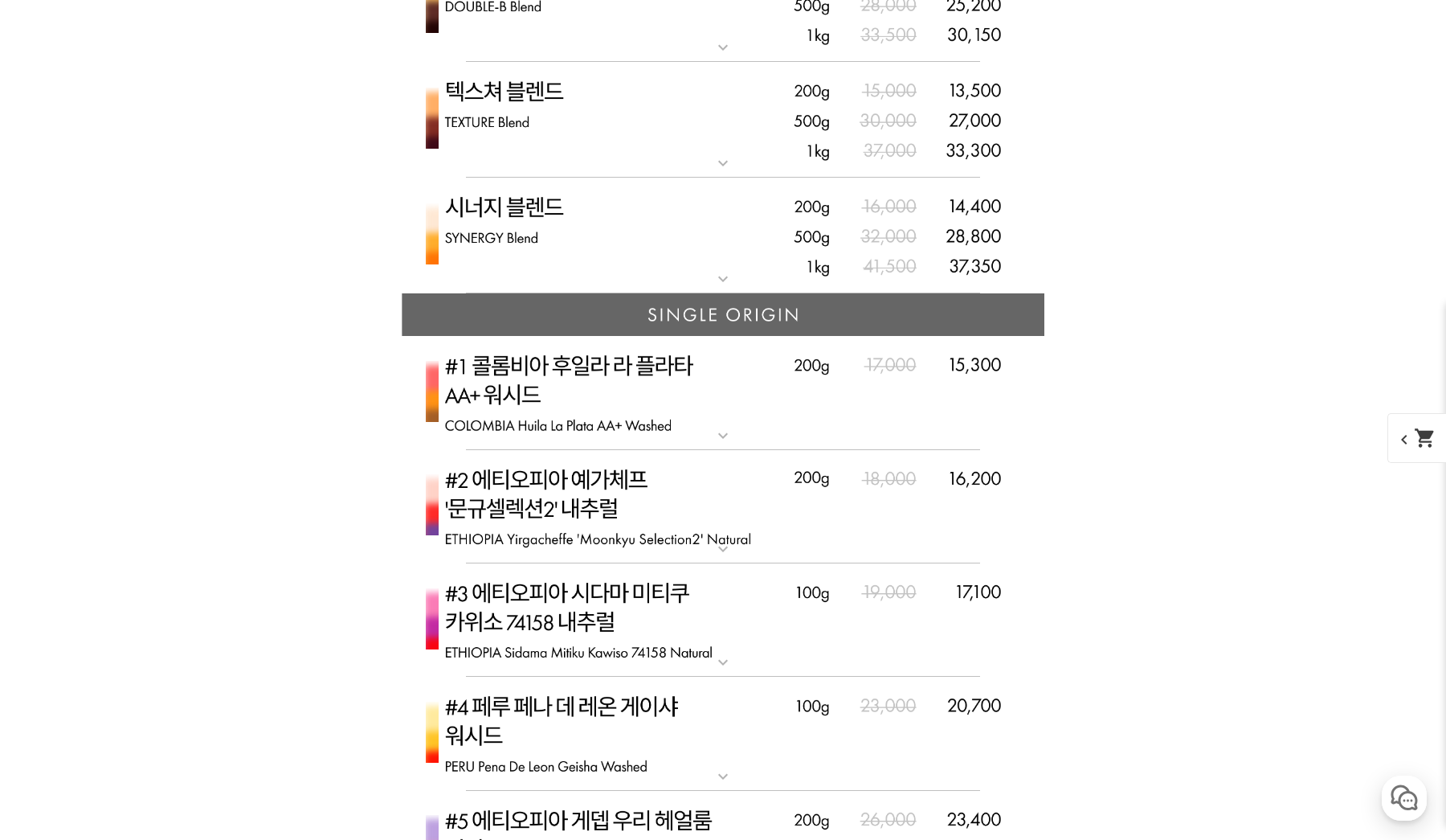
click at [663, 275] on img at bounding box center [723, 236] width 643 height 117
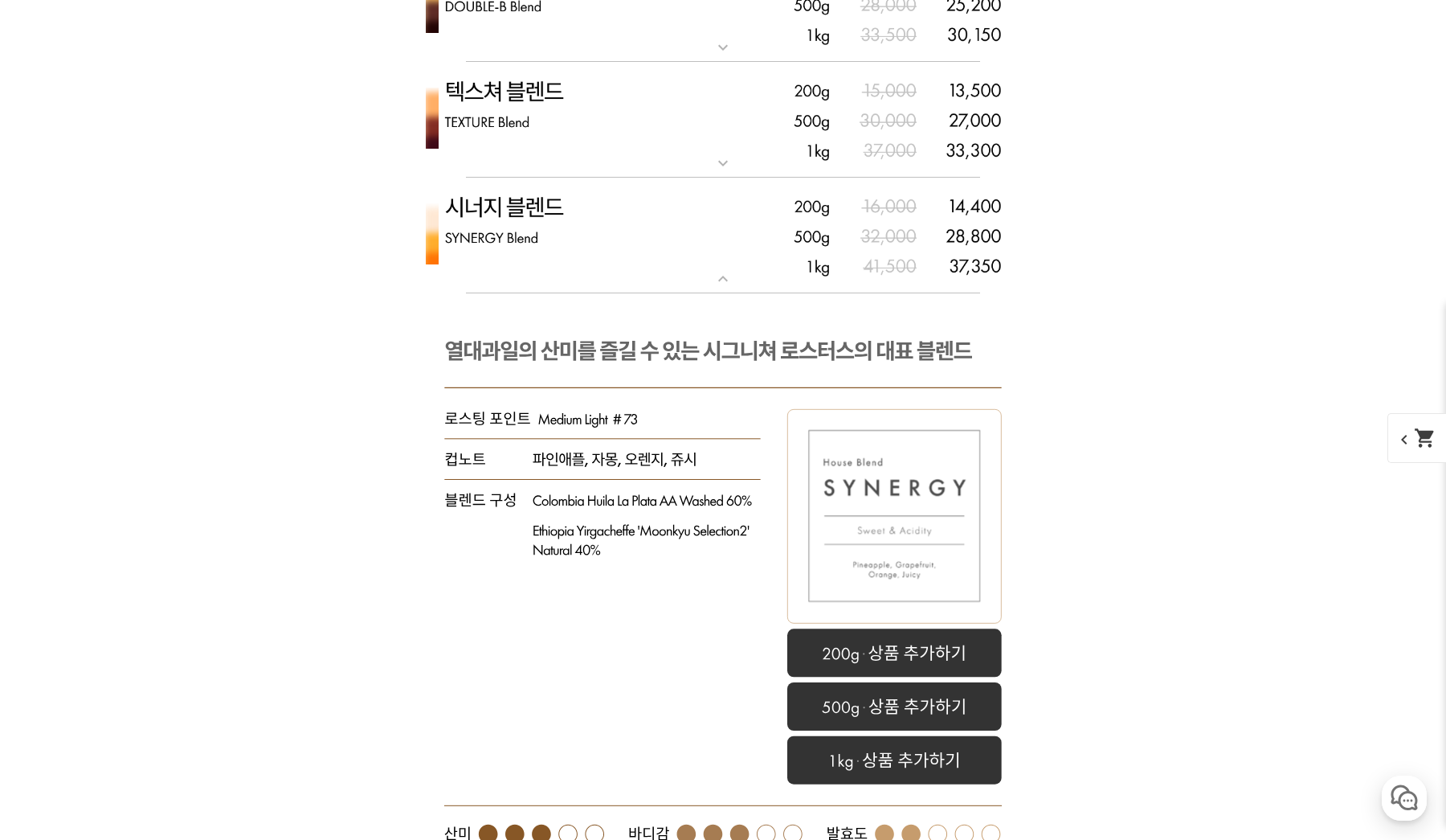
click at [587, 256] on img at bounding box center [723, 236] width 643 height 117
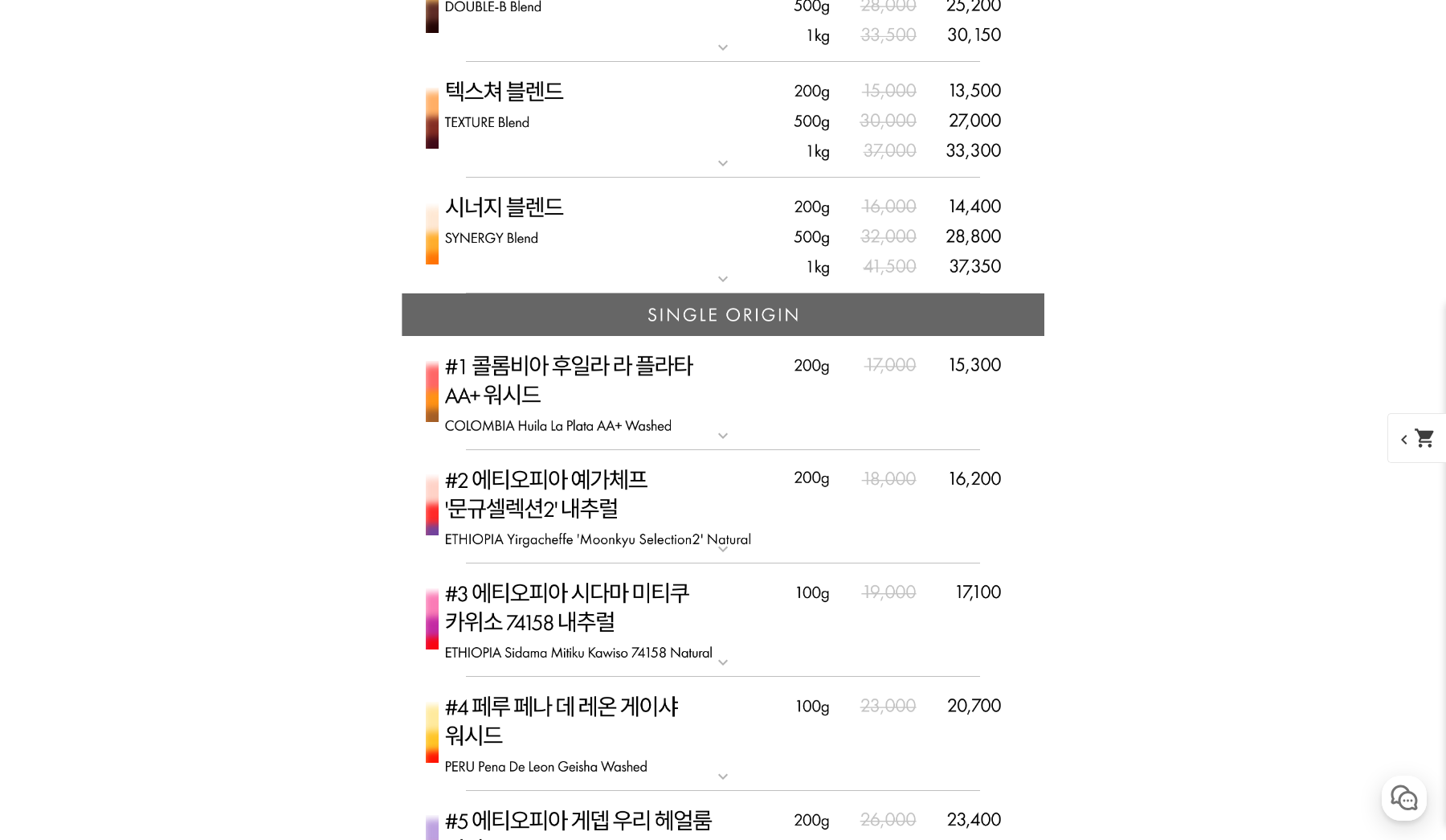
click at [601, 28] on img at bounding box center [723, 5] width 643 height 117
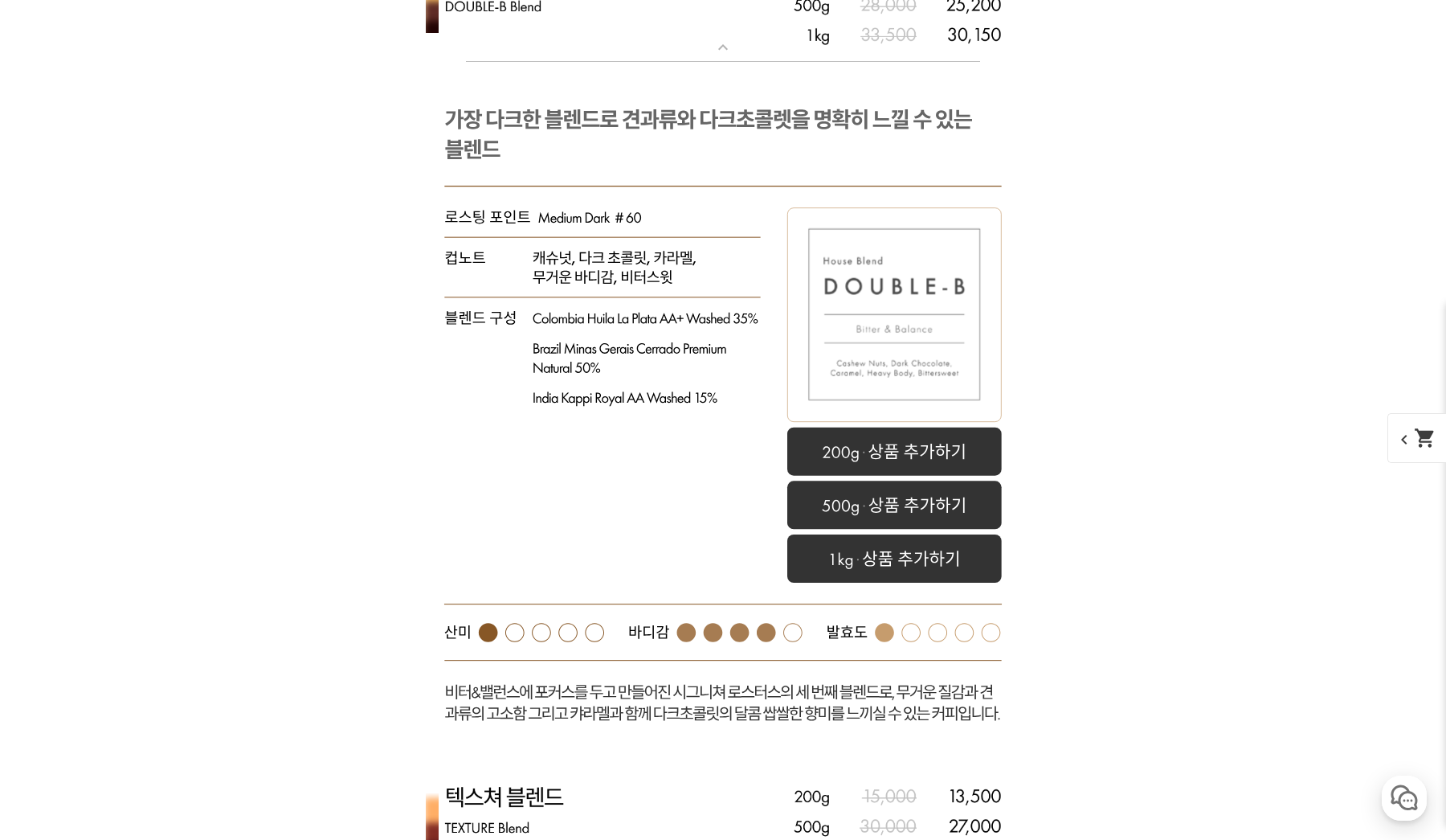
click at [601, 27] on img at bounding box center [723, 5] width 643 height 117
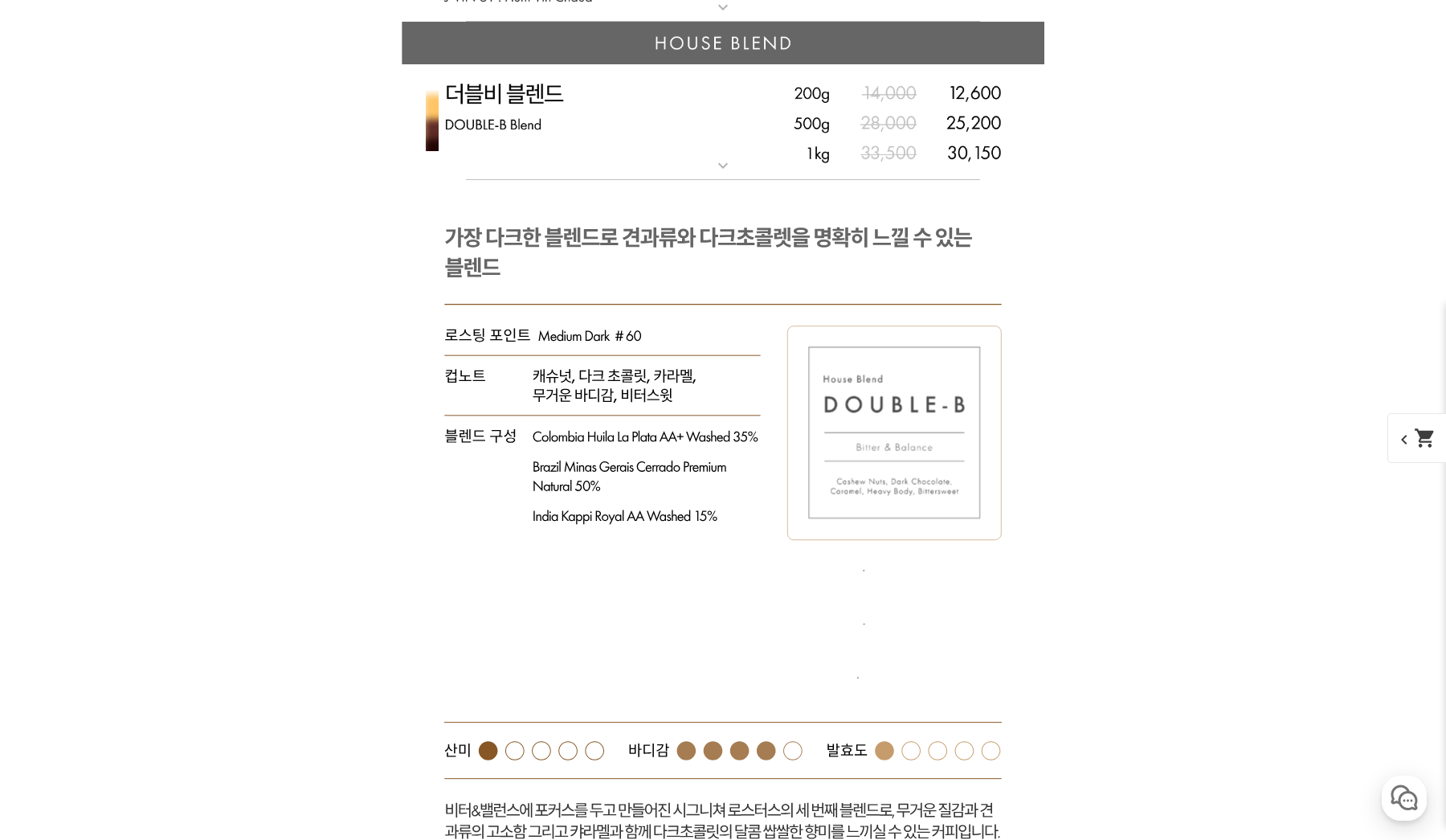
scroll to position [4247, 0]
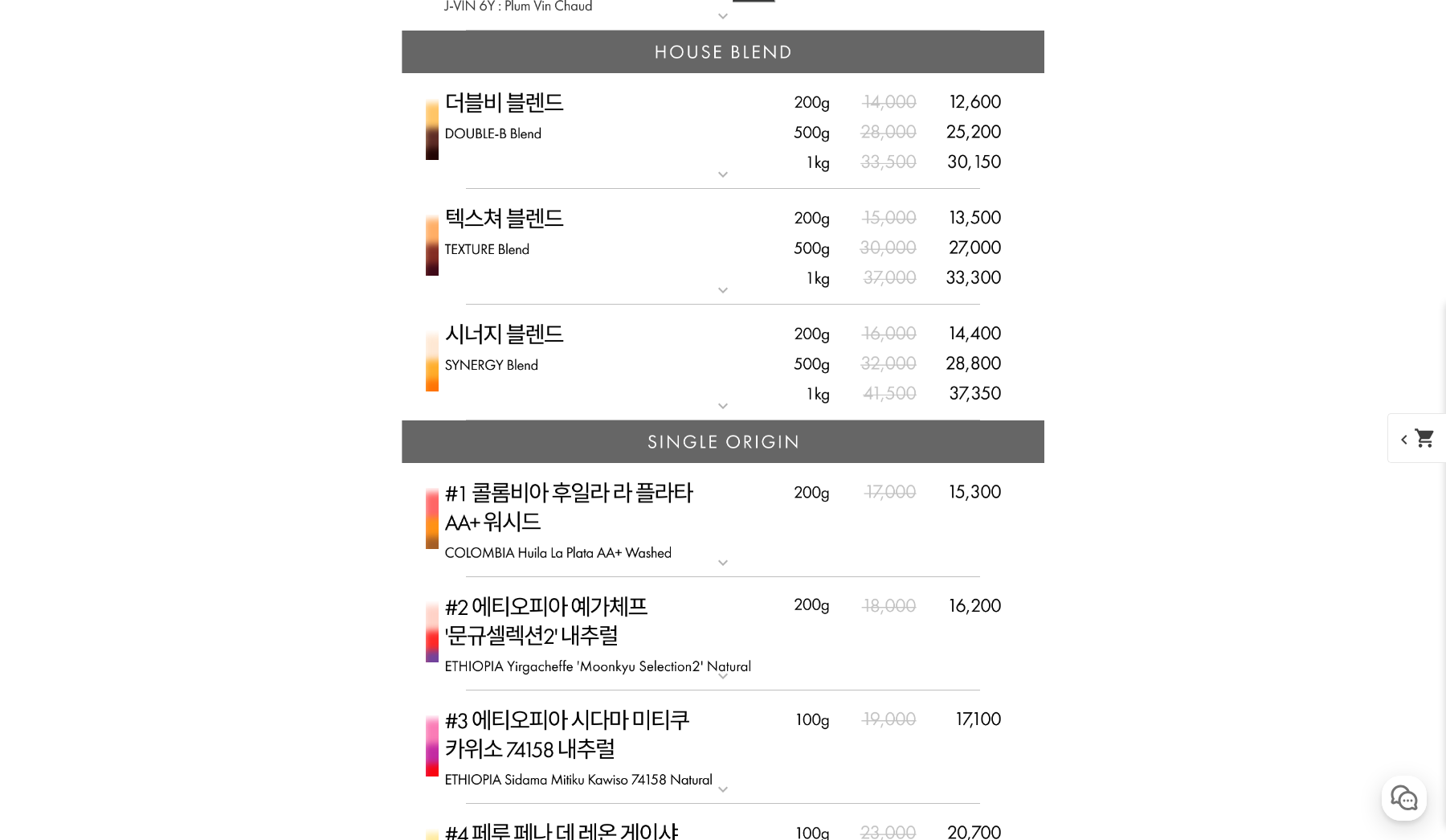
click at [606, 222] on img at bounding box center [723, 247] width 643 height 117
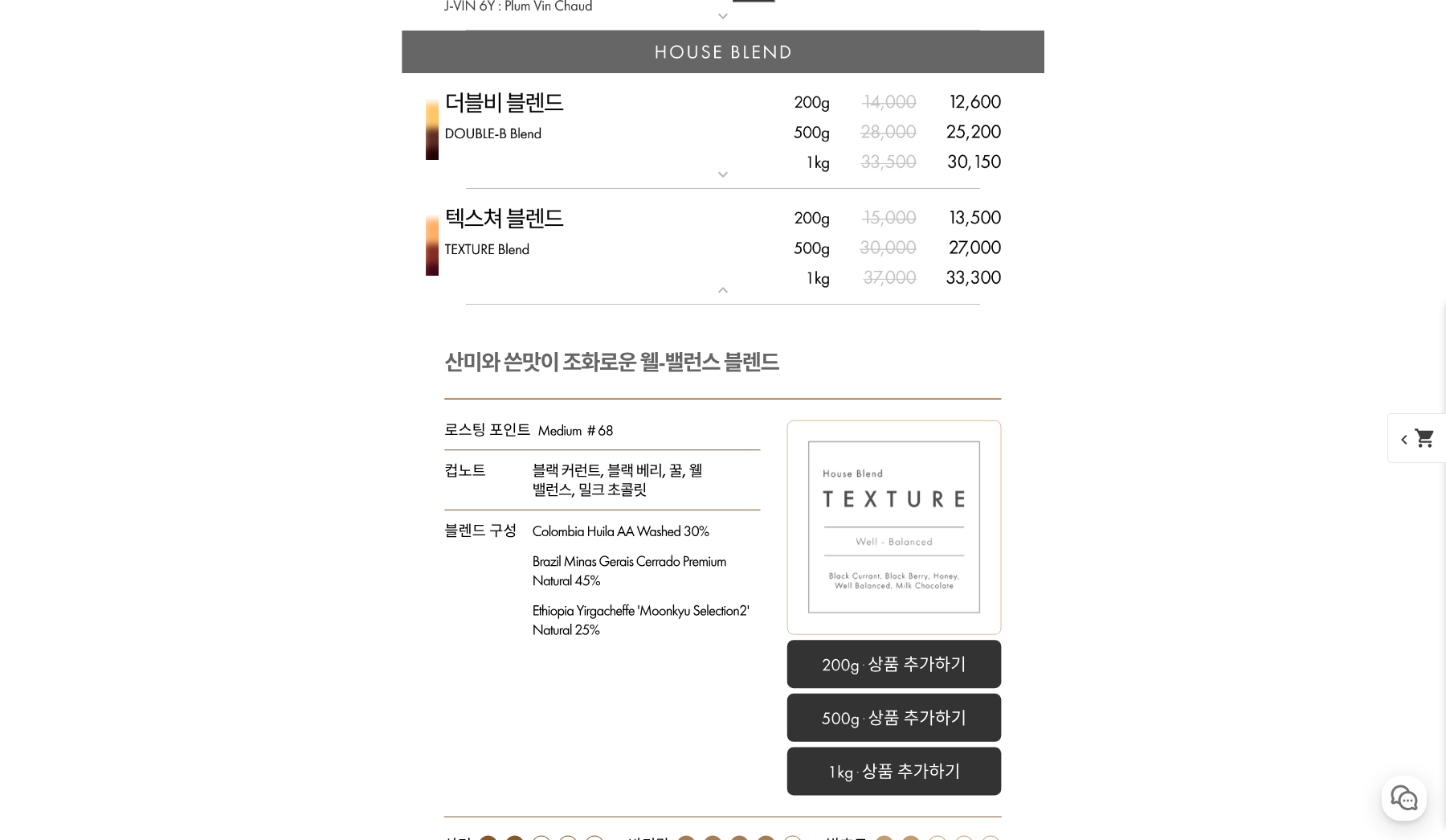
click at [610, 129] on img at bounding box center [723, 132] width 643 height 117
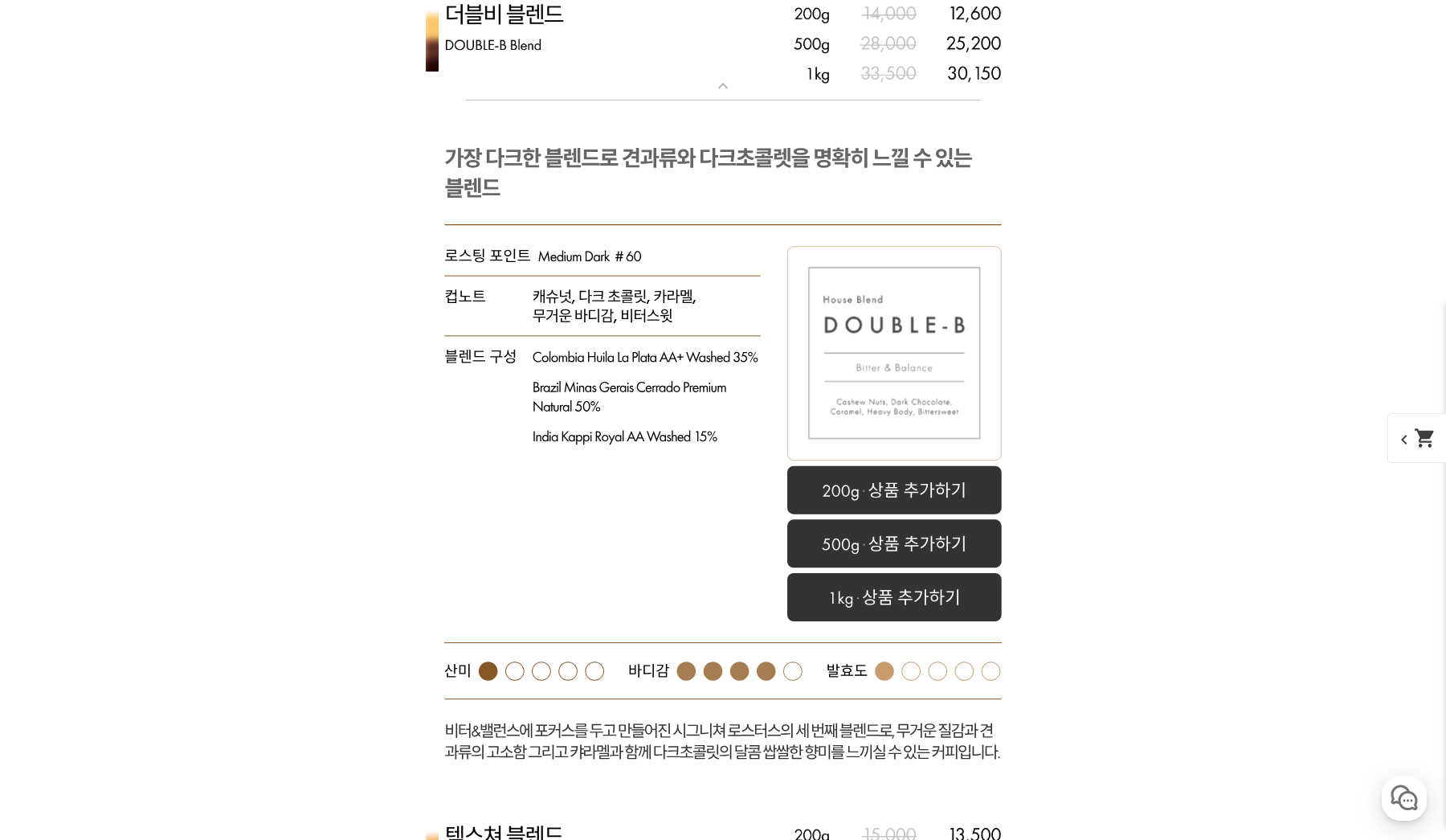
scroll to position [4284, 0]
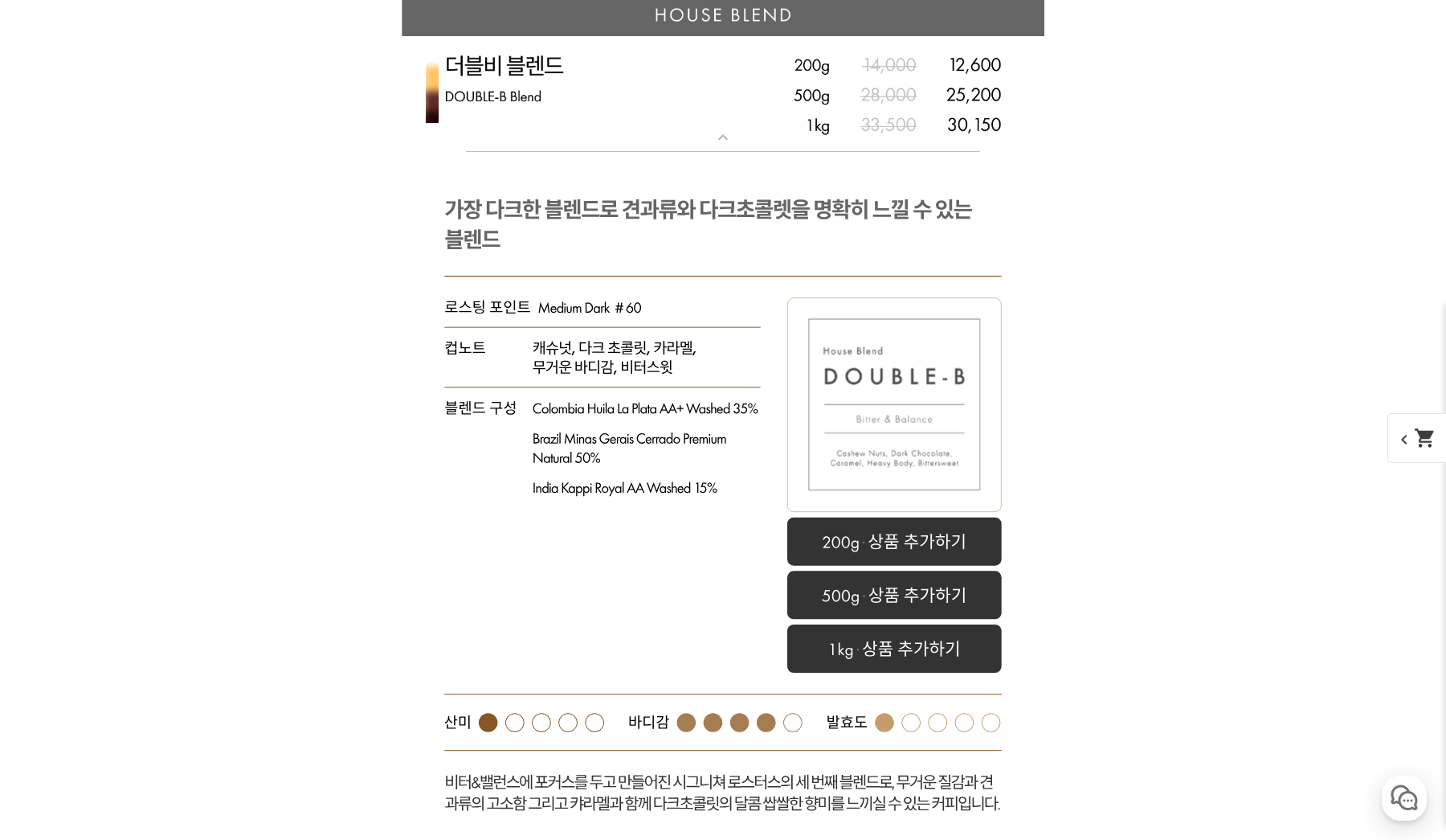
click at [665, 278] on rect at bounding box center [723, 505] width 643 height 705
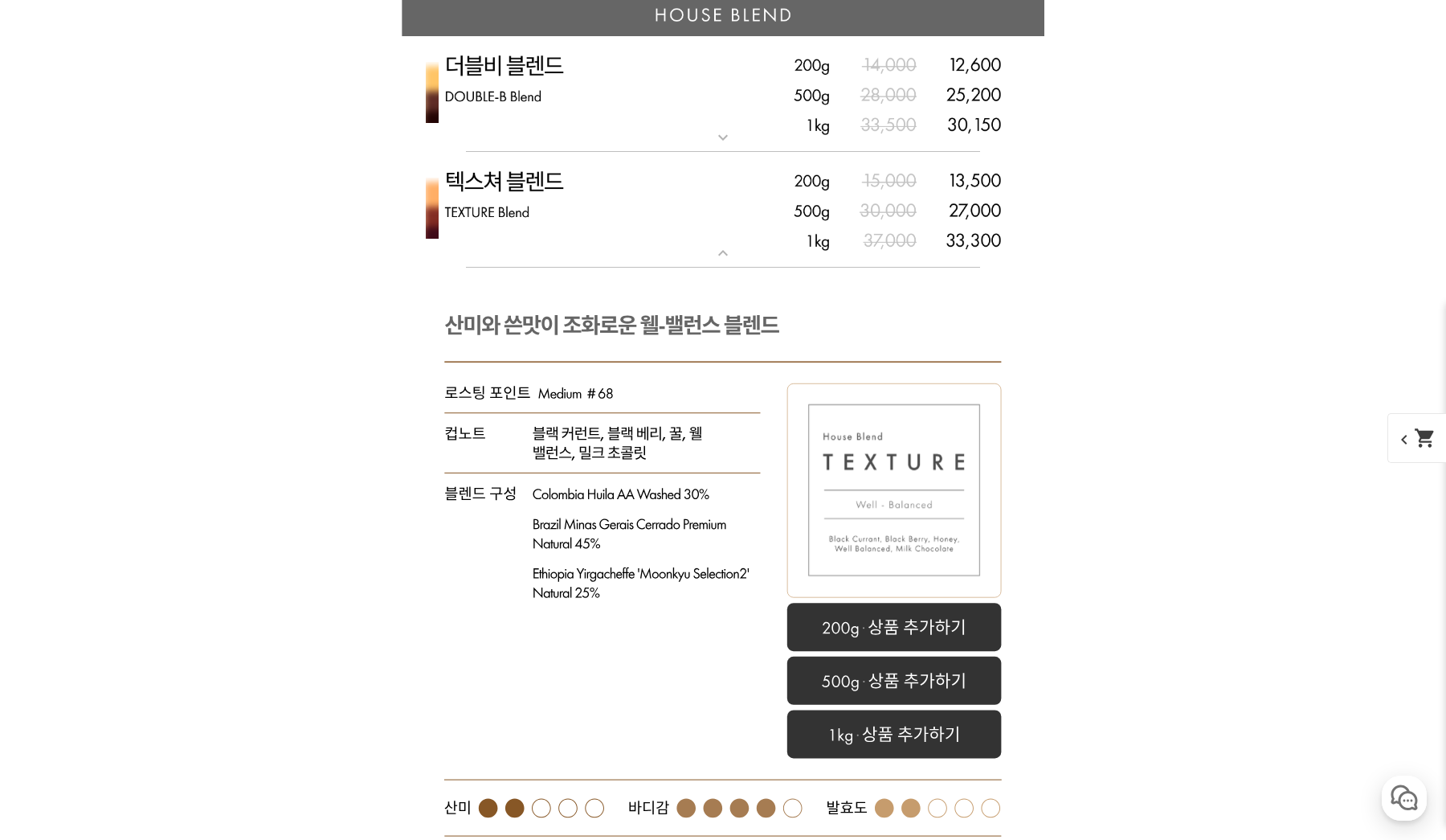
click at [626, 315] on rect at bounding box center [723, 615] width 643 height 697
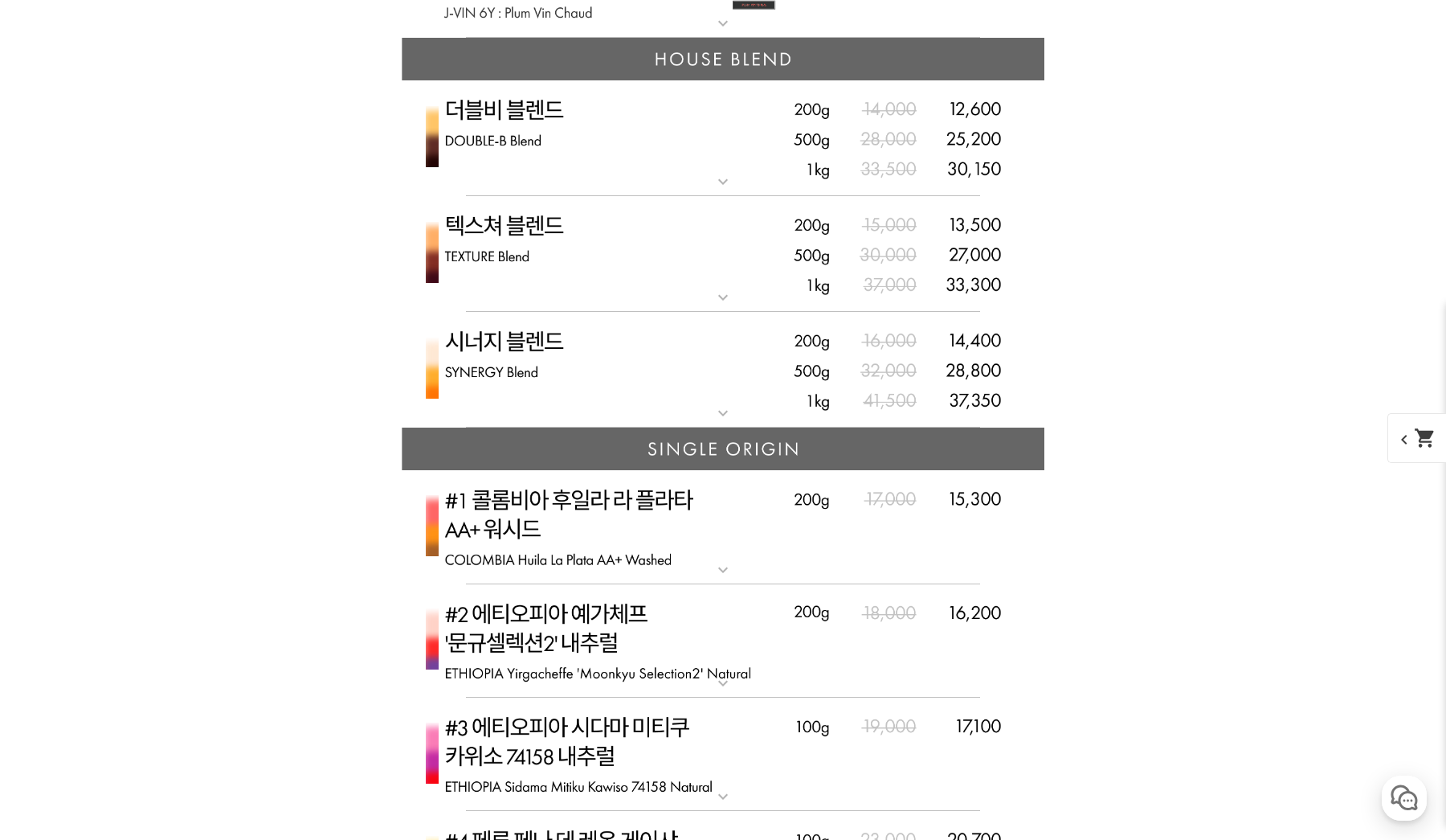
scroll to position [4240, 0]
